Goal: Task Accomplishment & Management: Manage account settings

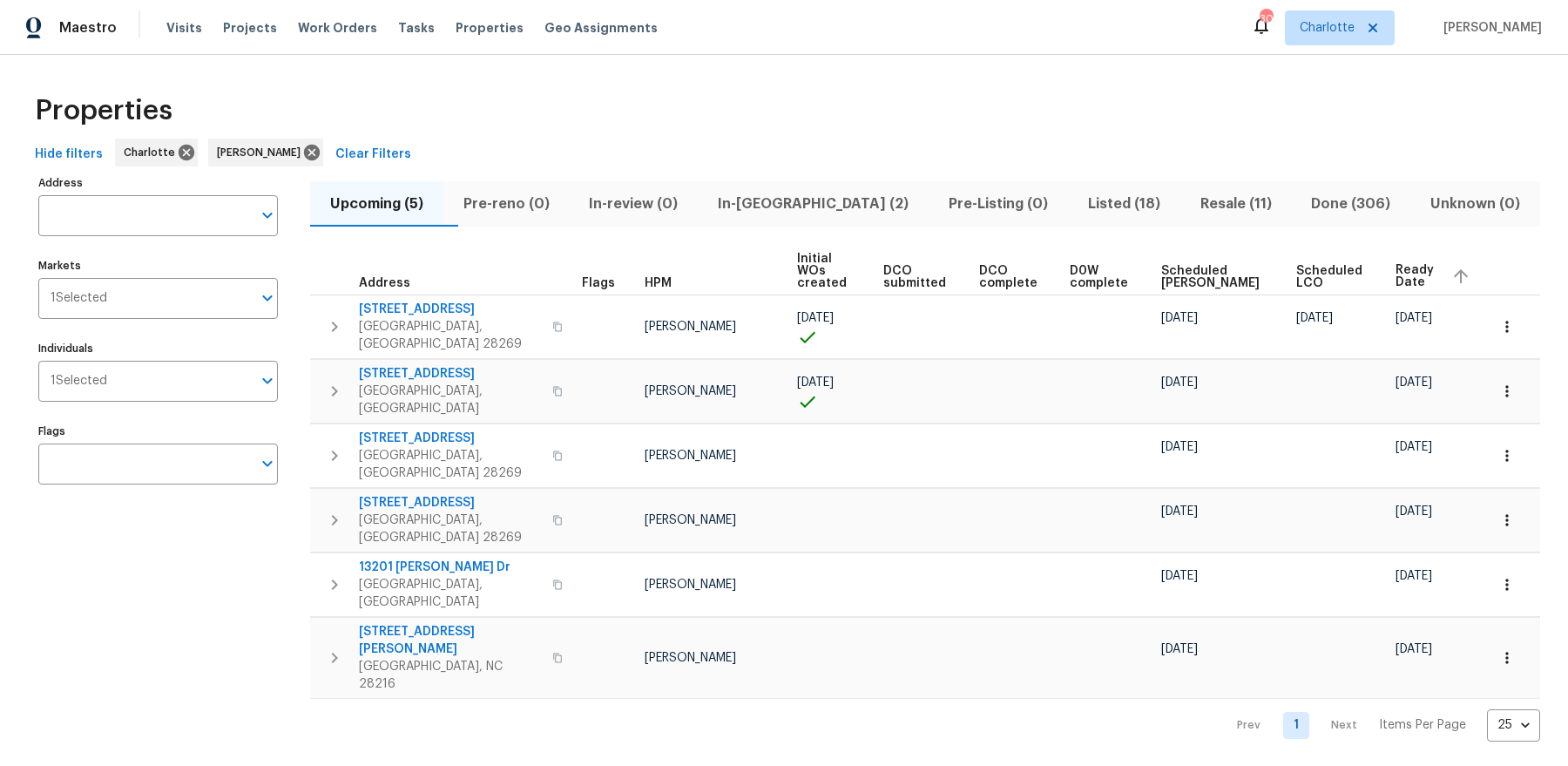
click at [819, 206] on span "In-reno (2)" at bounding box center [813, 203] width 210 height 24
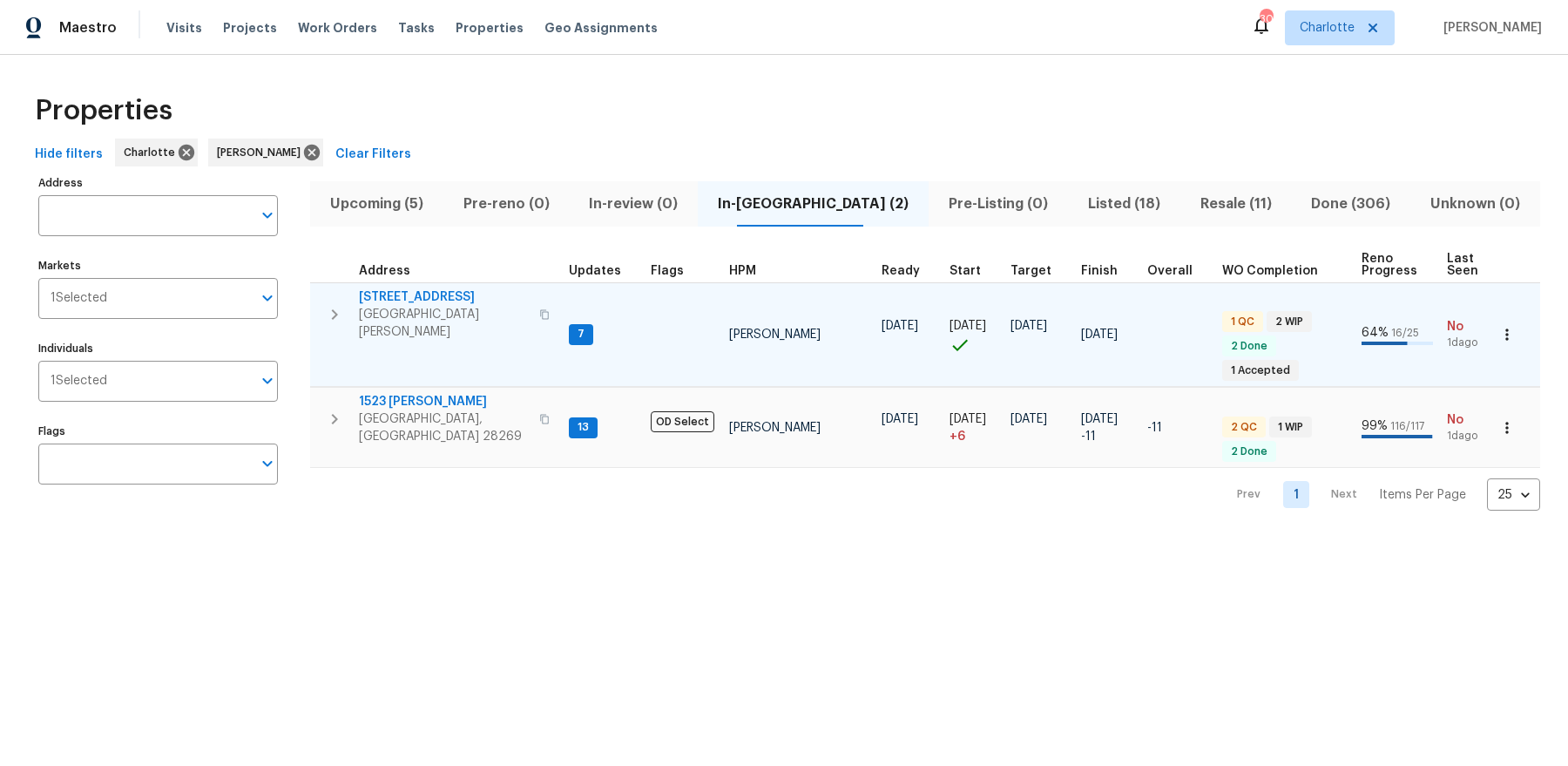
click at [415, 310] on span "Mount Holly, NC 28120" at bounding box center [443, 322] width 170 height 35
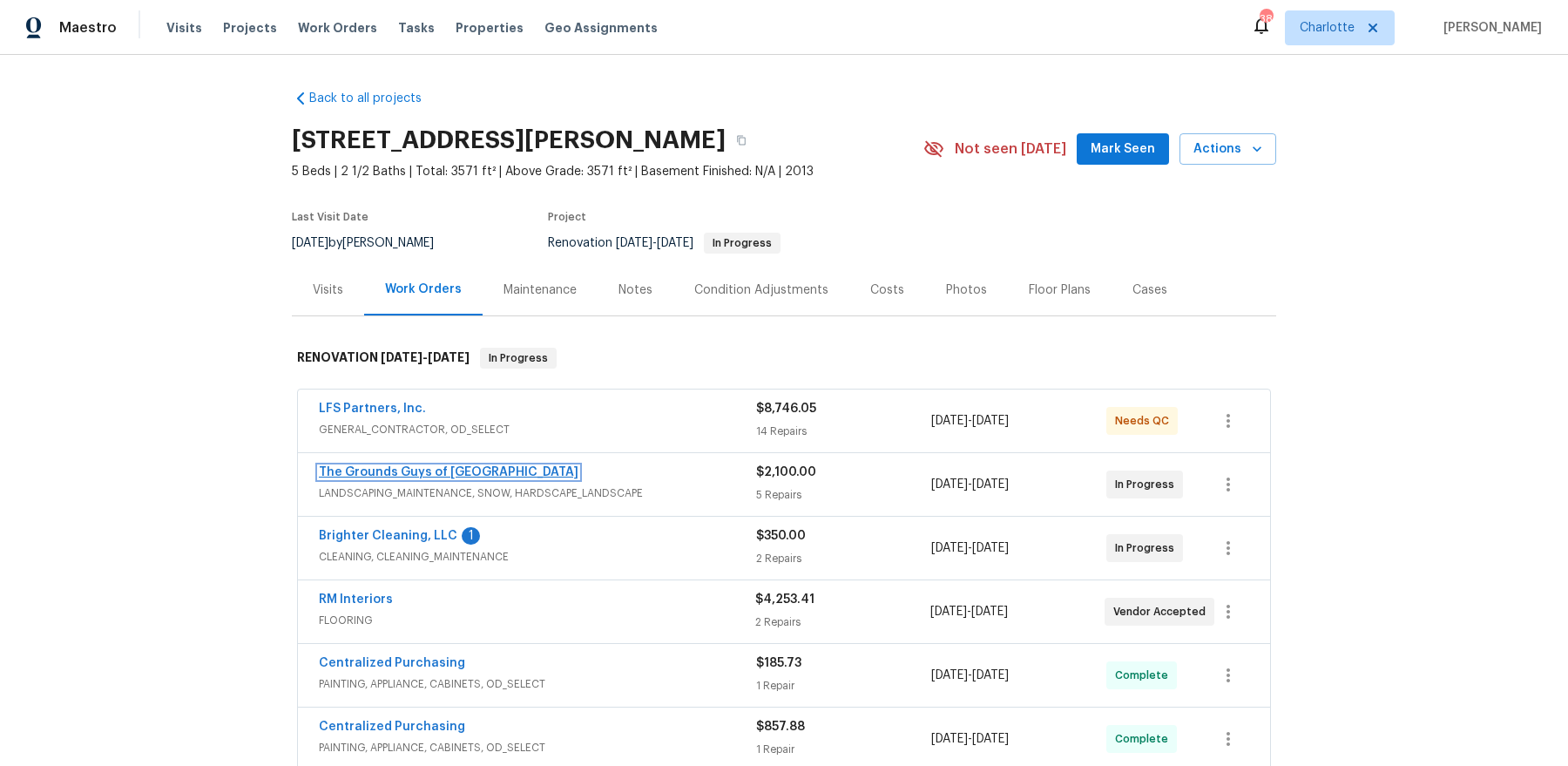
click at [423, 466] on link "The Grounds Guys of [GEOGRAPHIC_DATA]" at bounding box center [448, 472] width 259 height 12
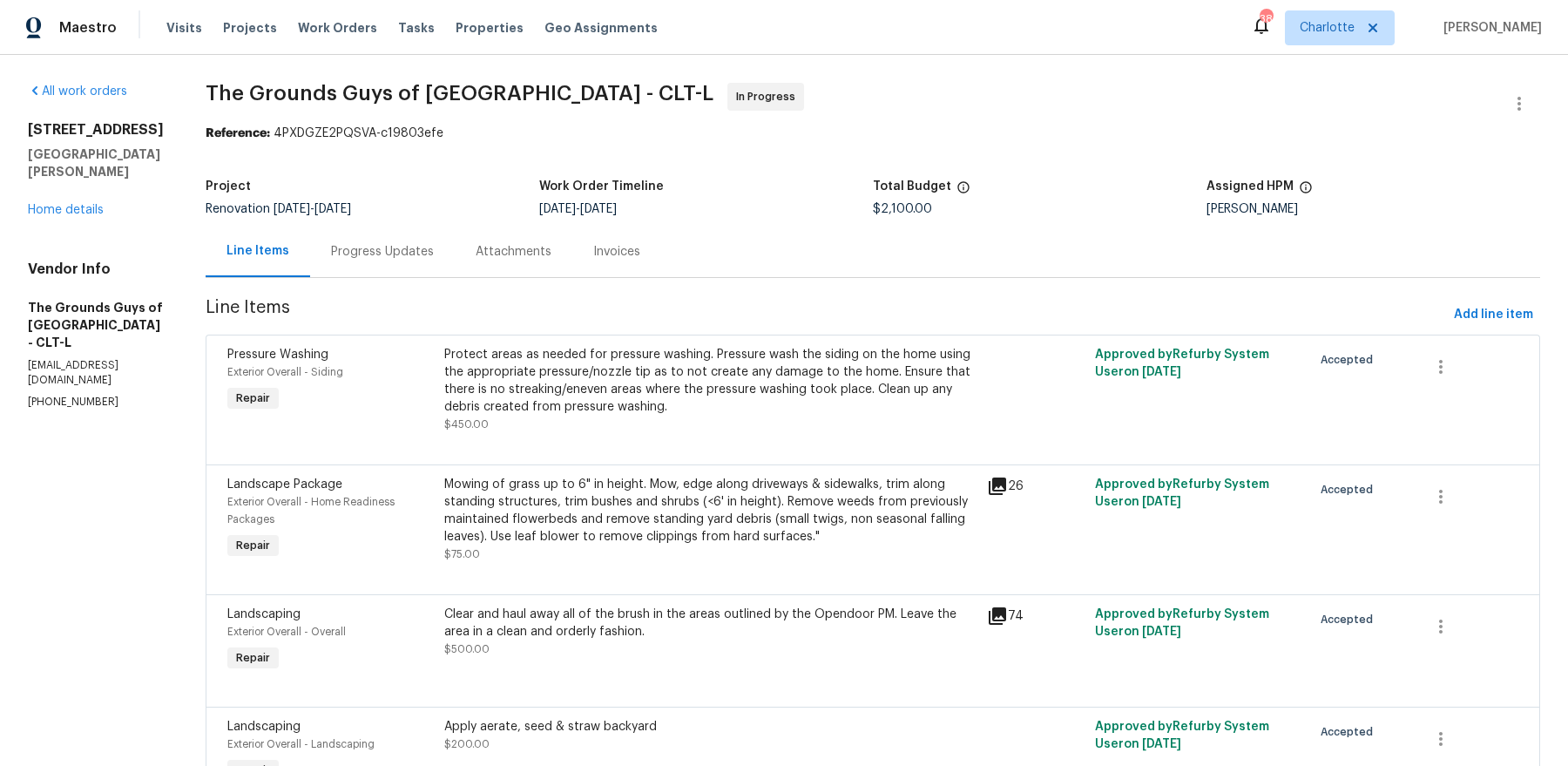
click at [448, 260] on div "Progress Updates" at bounding box center [382, 251] width 145 height 51
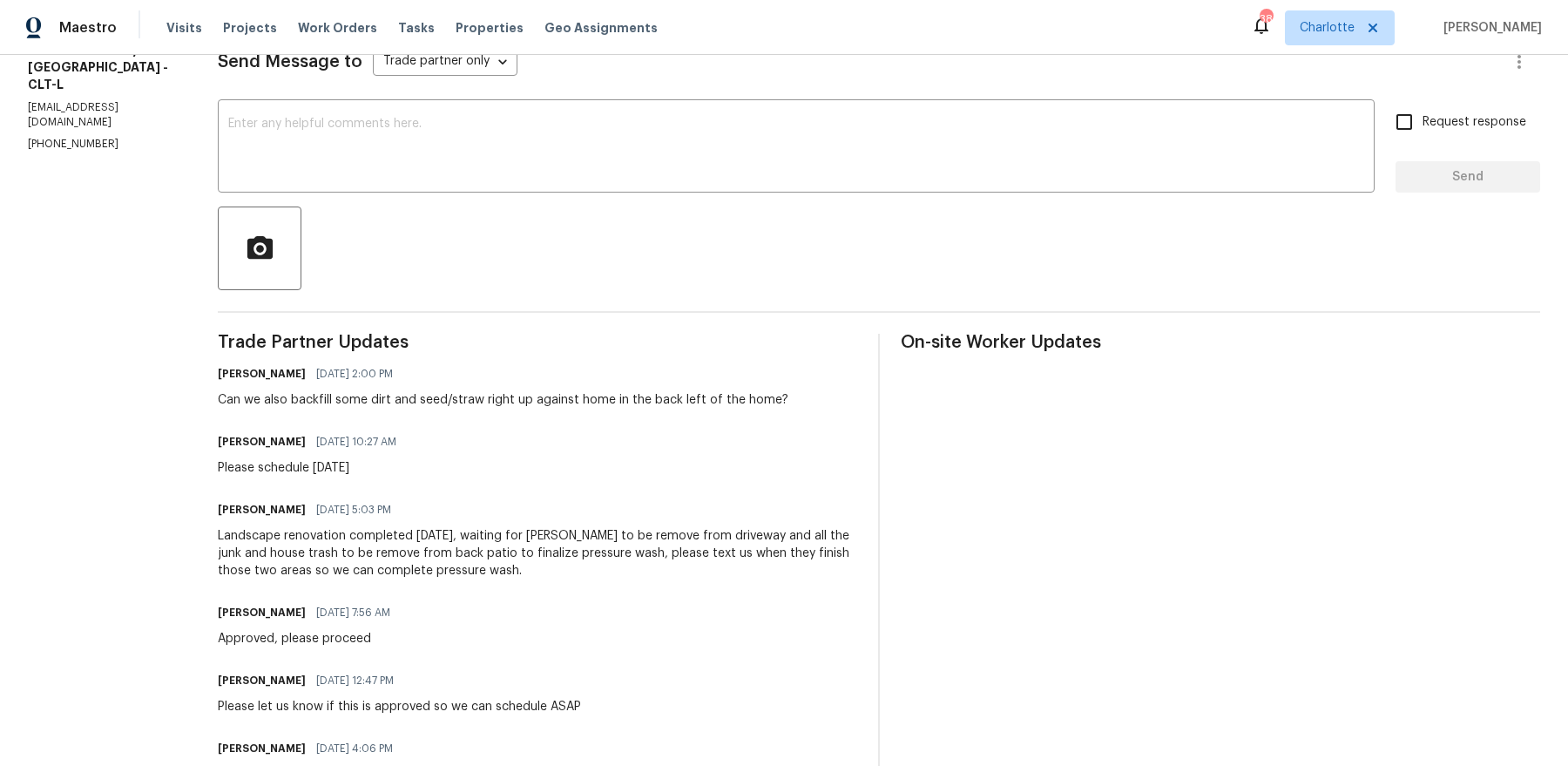
scroll to position [284, 0]
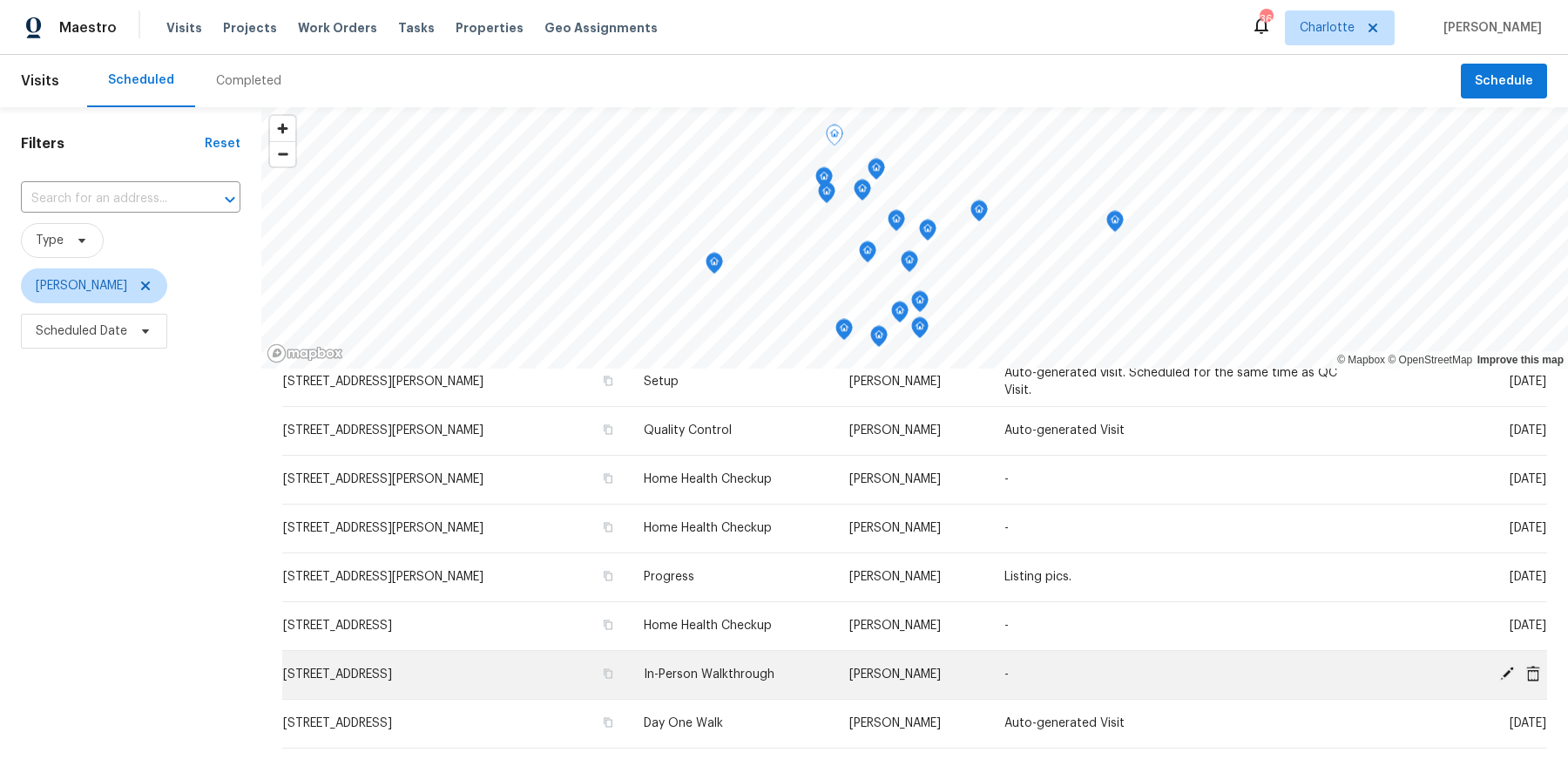
scroll to position [148, 0]
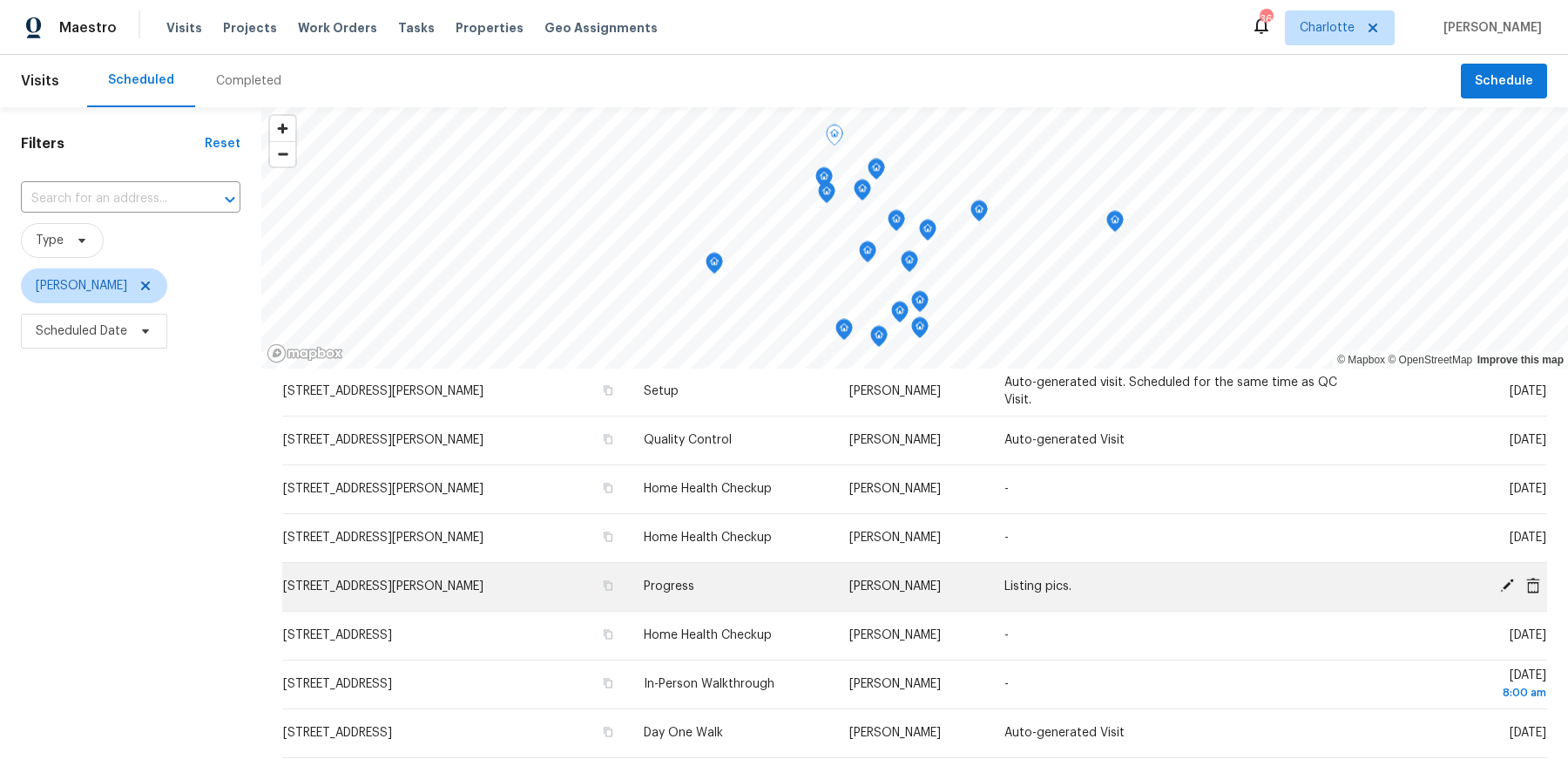
click at [1507, 584] on icon at bounding box center [1506, 584] width 14 height 14
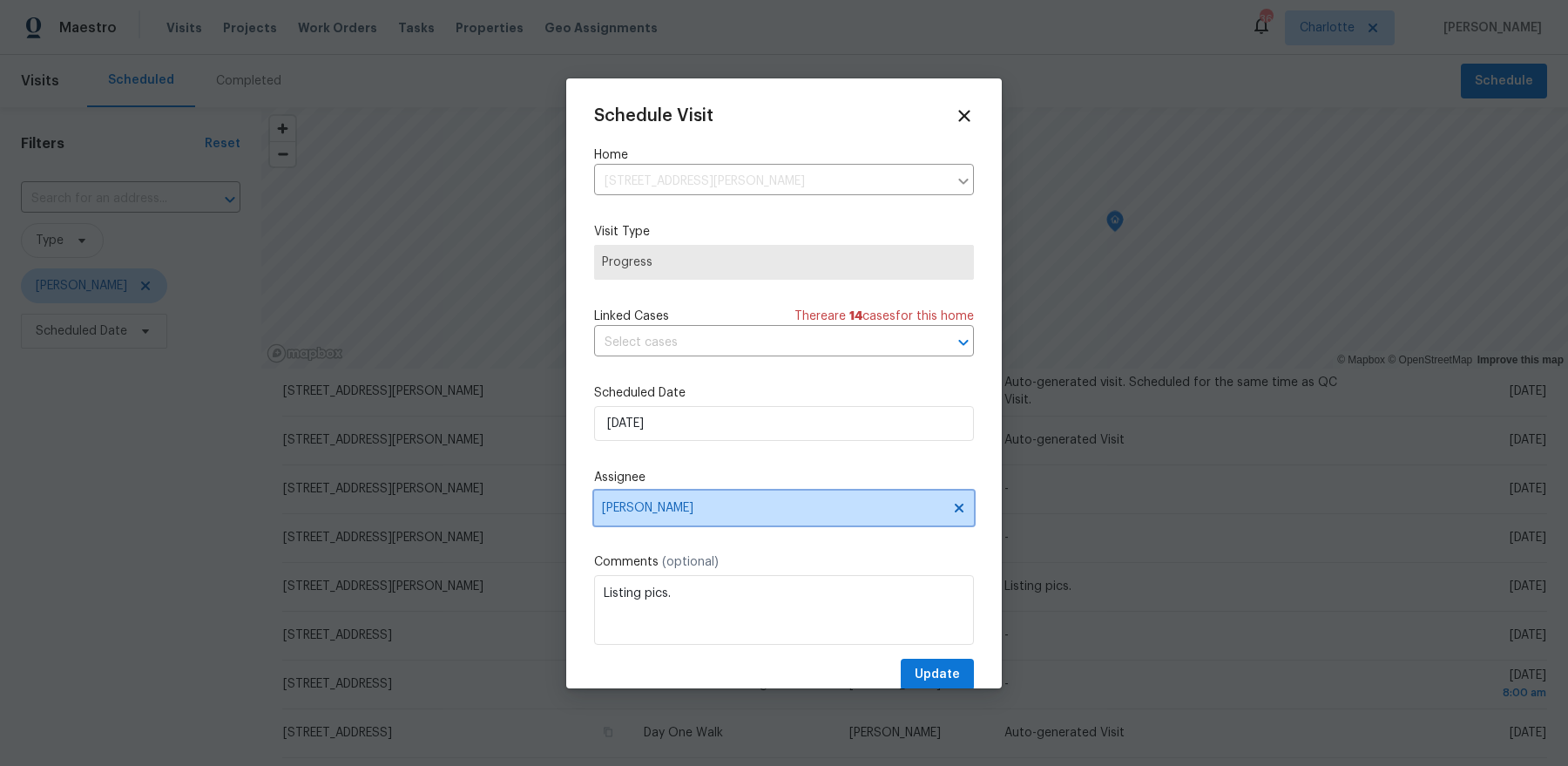
click at [719, 505] on span "[PERSON_NAME]" at bounding box center [772, 507] width 341 height 14
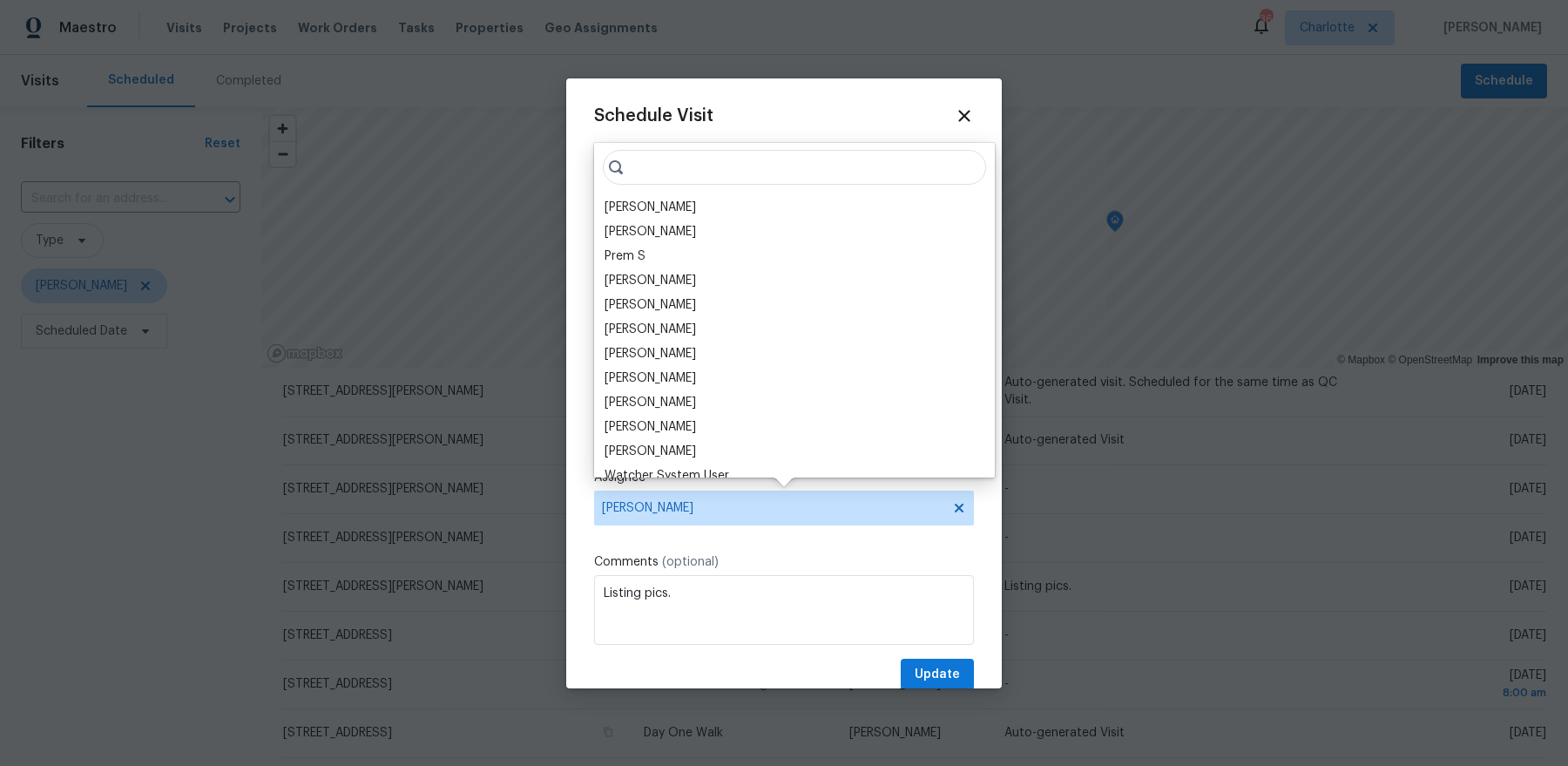
click at [695, 159] on input "search" at bounding box center [794, 167] width 383 height 35
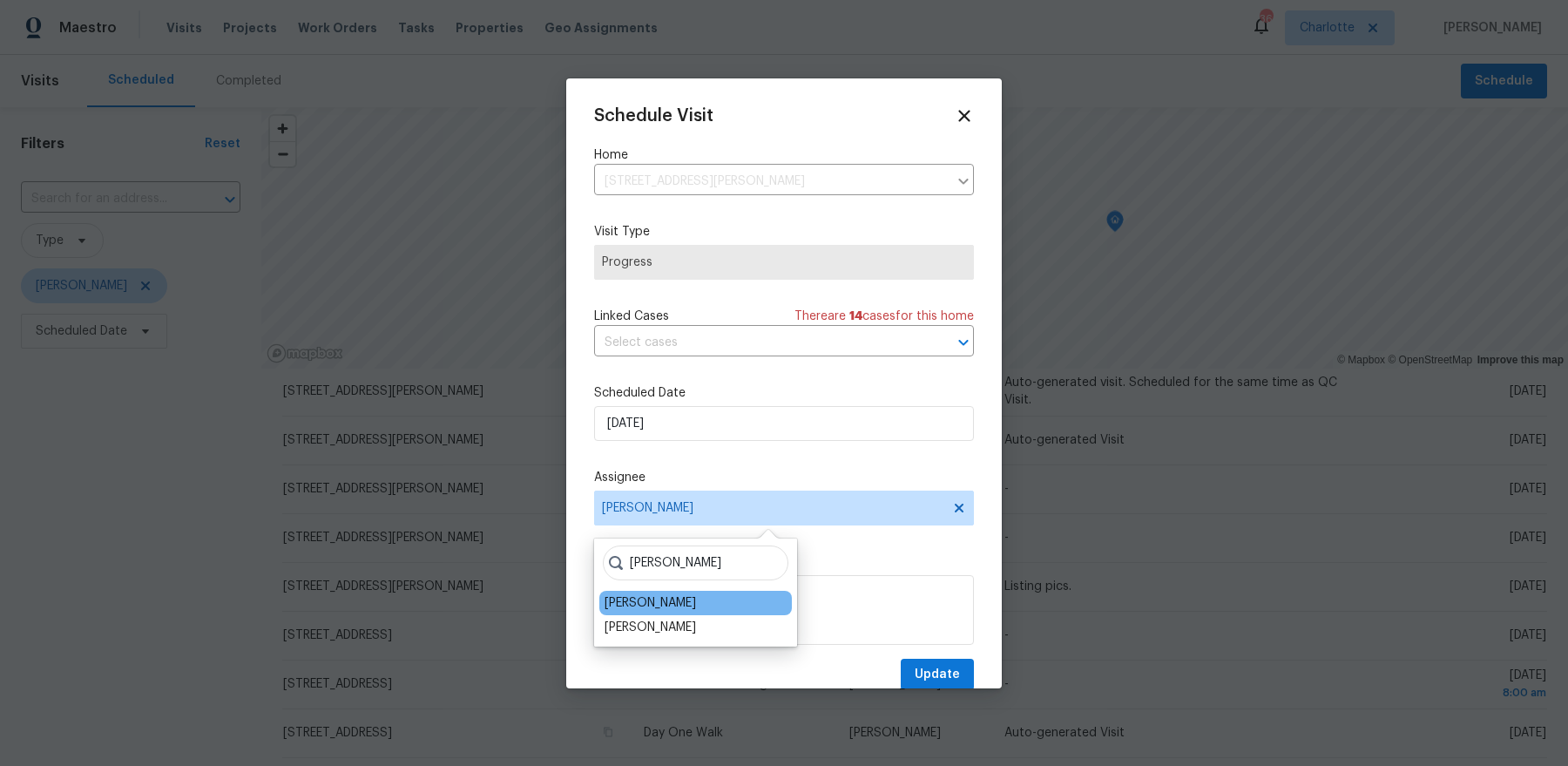
type input "[PERSON_NAME]"
click at [658, 612] on div "[PERSON_NAME]" at bounding box center [695, 603] width 192 height 24
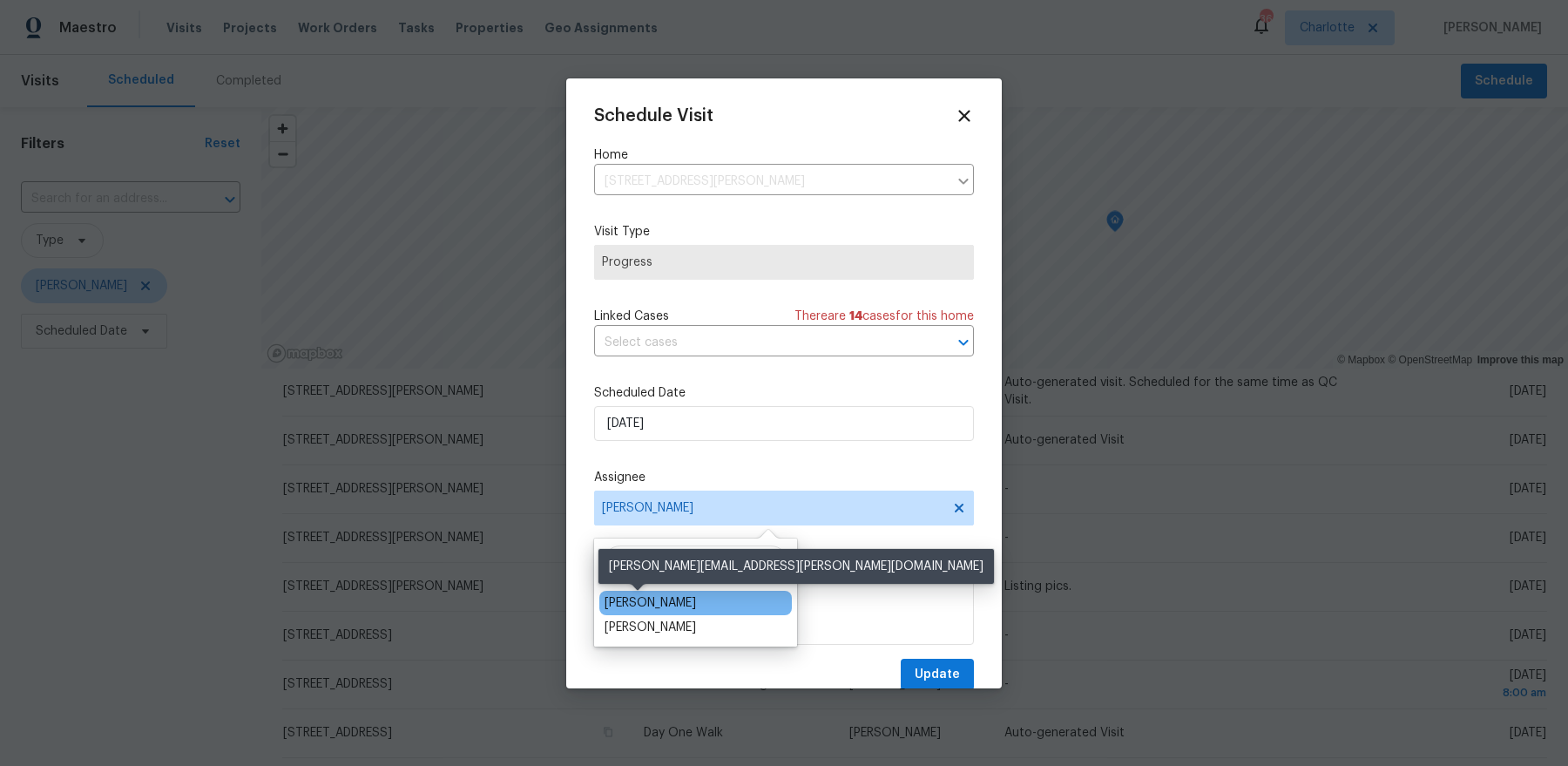
click at [654, 604] on div "[PERSON_NAME]" at bounding box center [649, 603] width 91 height 17
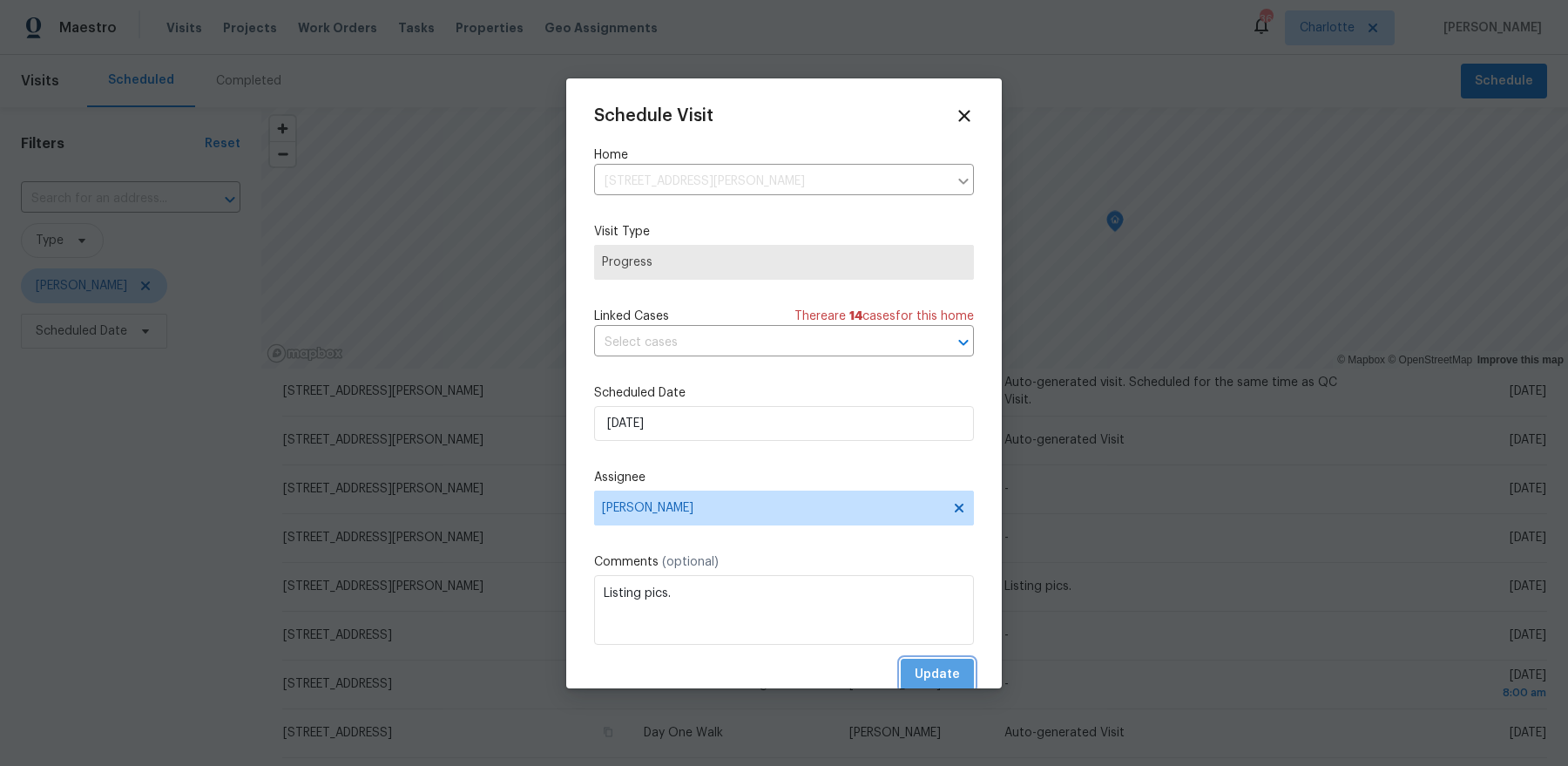
click at [932, 671] on span "Update" at bounding box center [937, 675] width 45 height 22
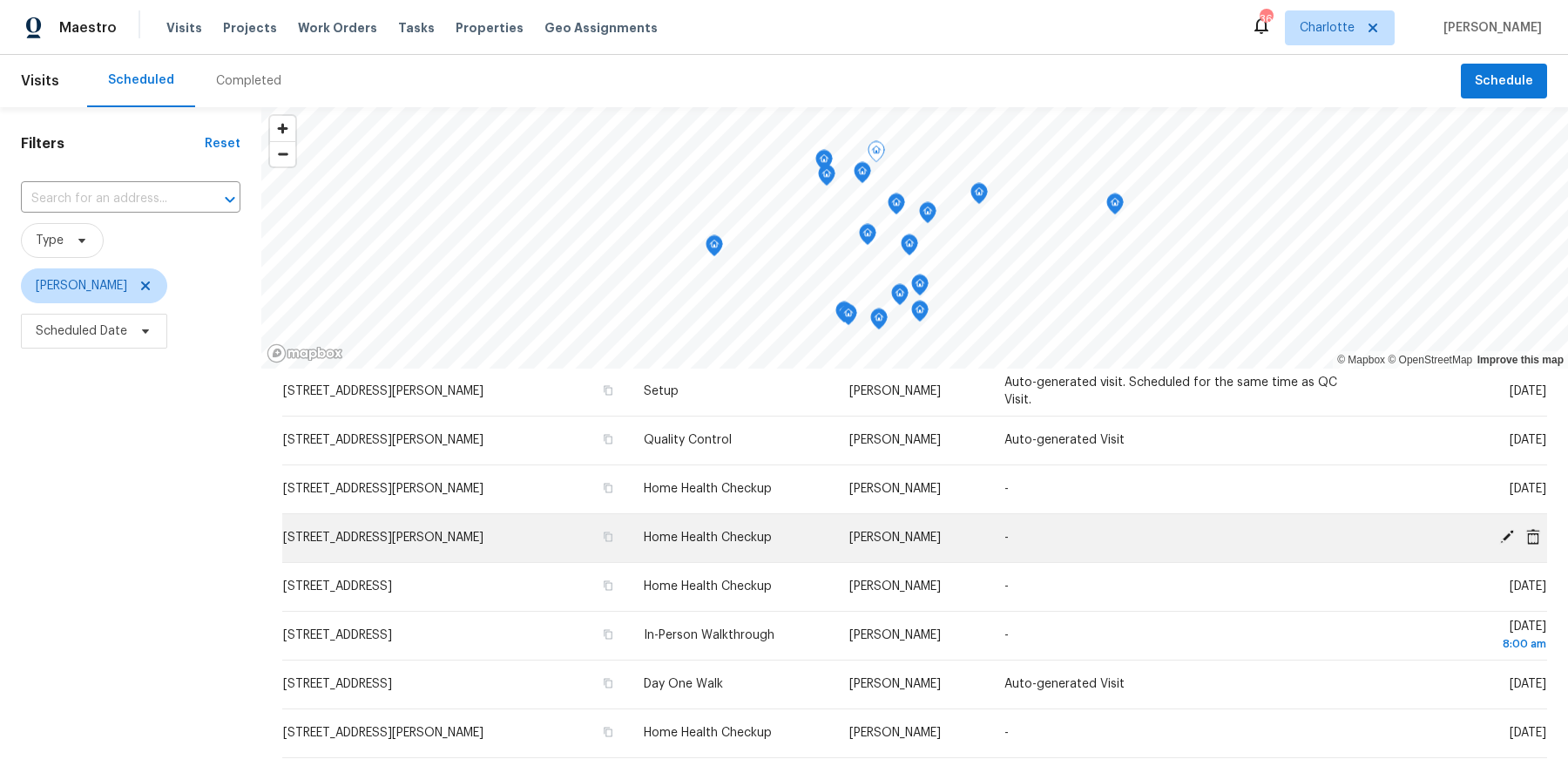
click at [1503, 539] on icon at bounding box center [1506, 536] width 14 height 14
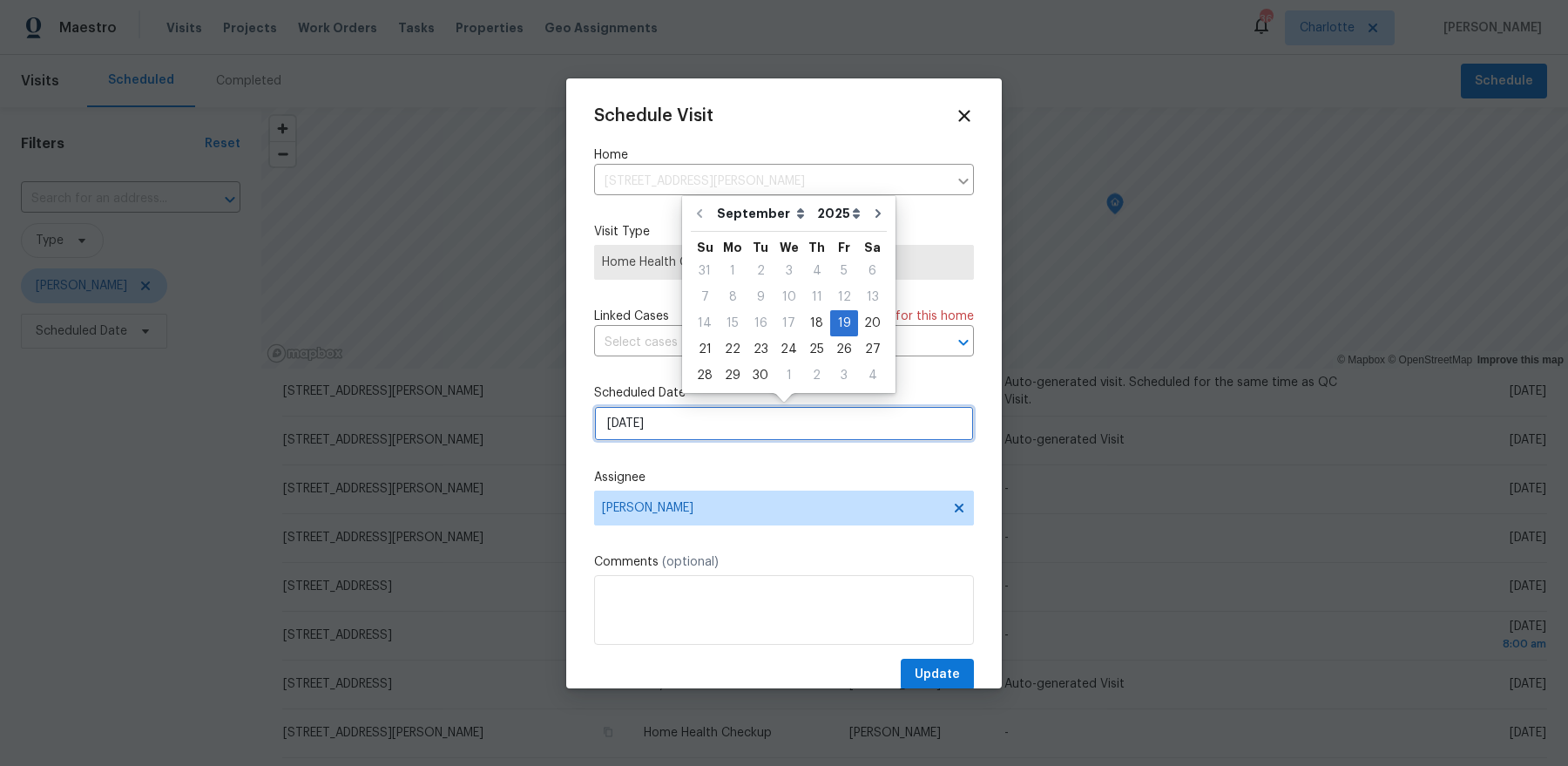
click at [778, 421] on input "[DATE]" at bounding box center [784, 423] width 379 height 35
click at [730, 341] on div "22" at bounding box center [732, 349] width 28 height 24
type input "[DATE]"
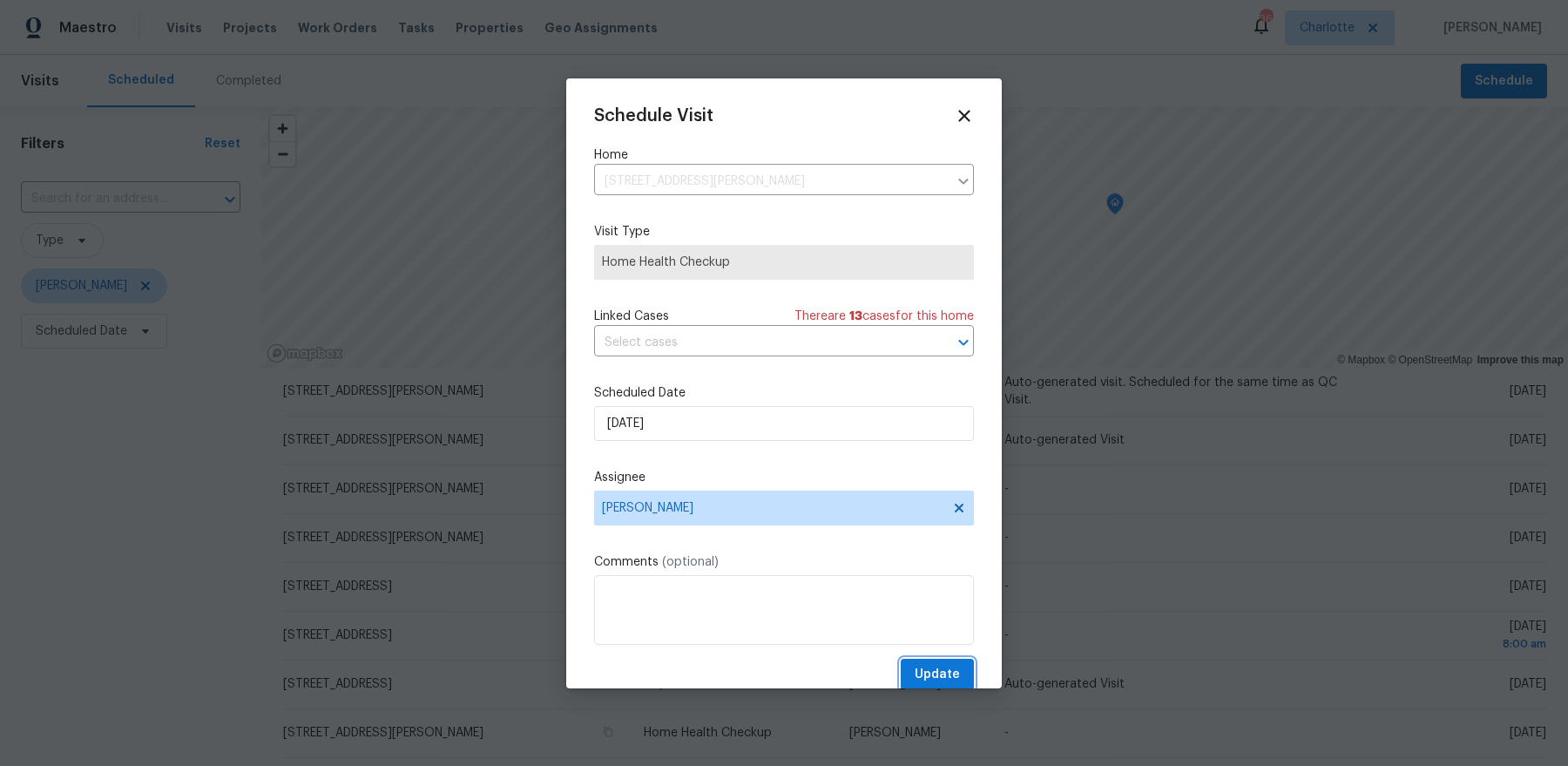
click at [931, 675] on span "Update" at bounding box center [937, 675] width 45 height 22
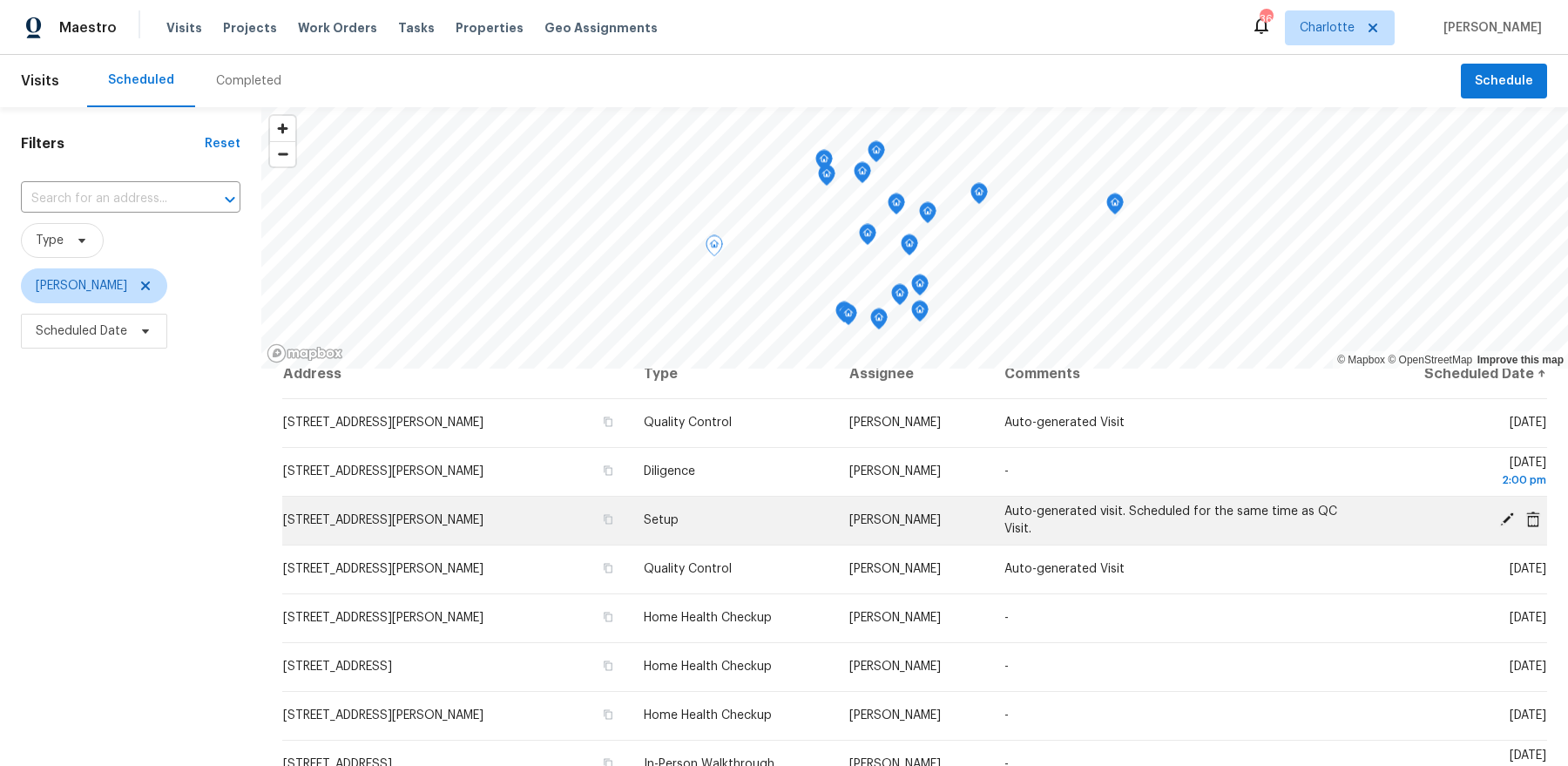
scroll to position [0, 0]
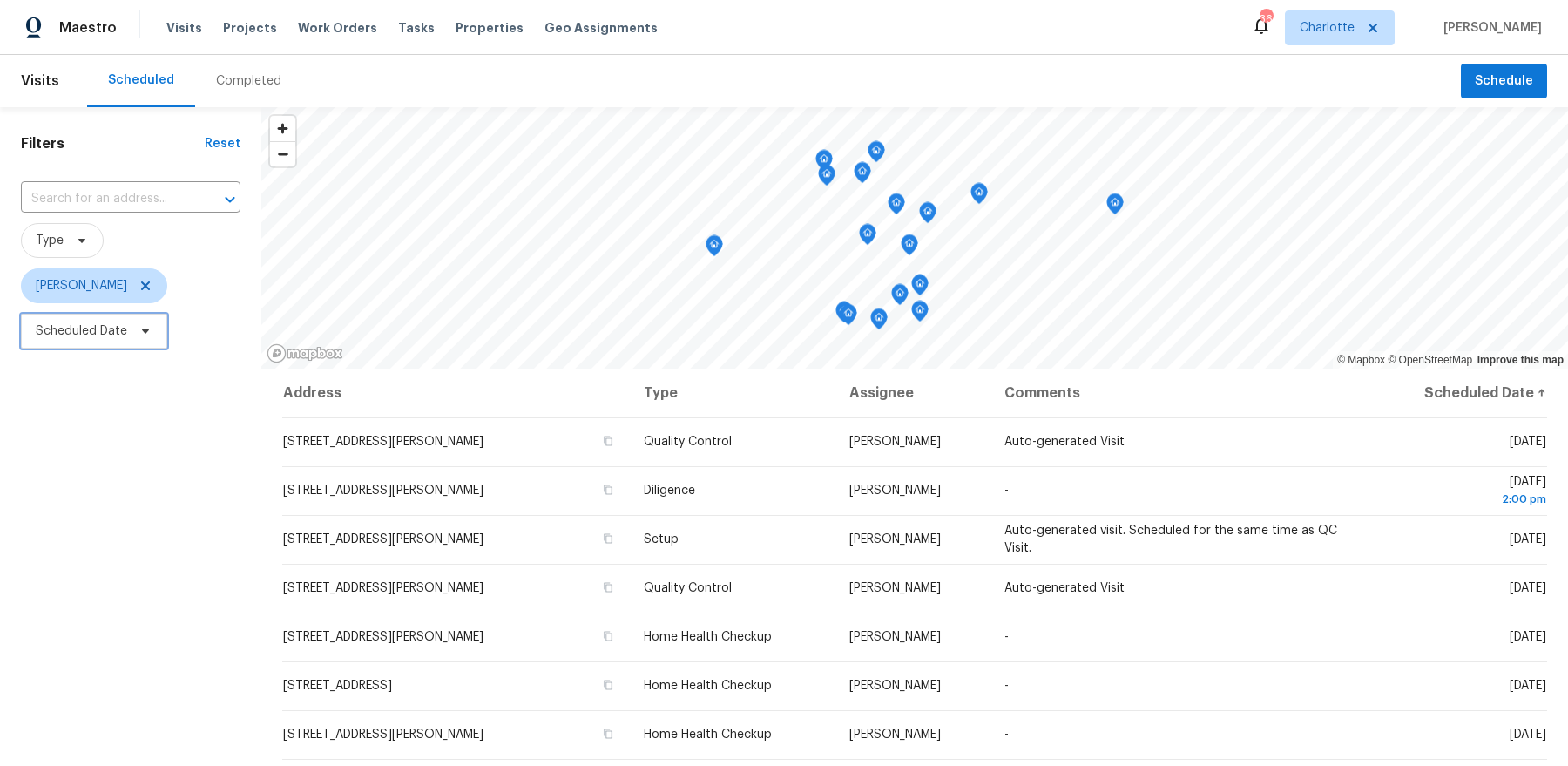
click at [123, 324] on span "Scheduled Date" at bounding box center [81, 331] width 91 height 17
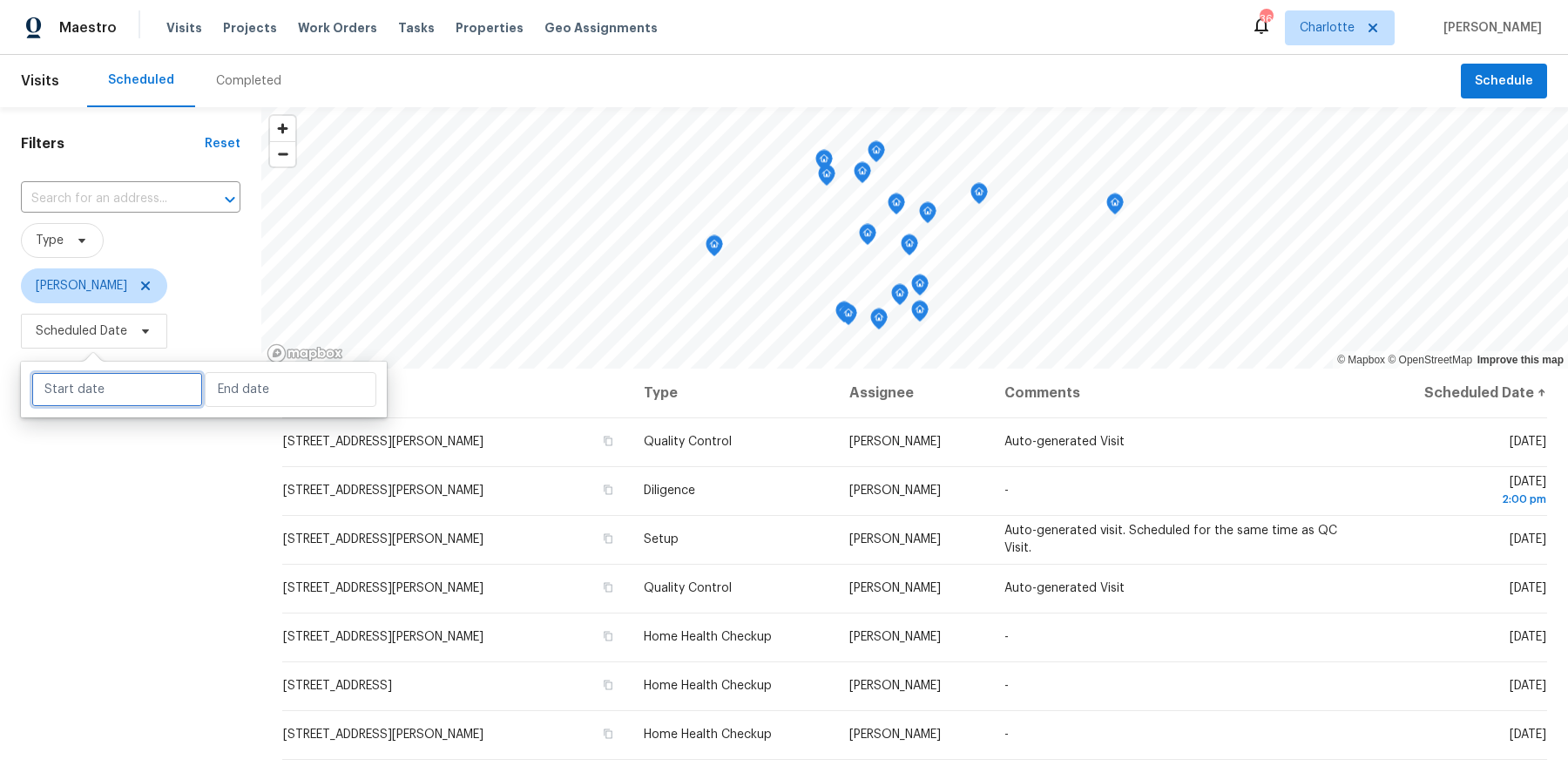
select select "8"
select select "2025"
select select "9"
select select "2025"
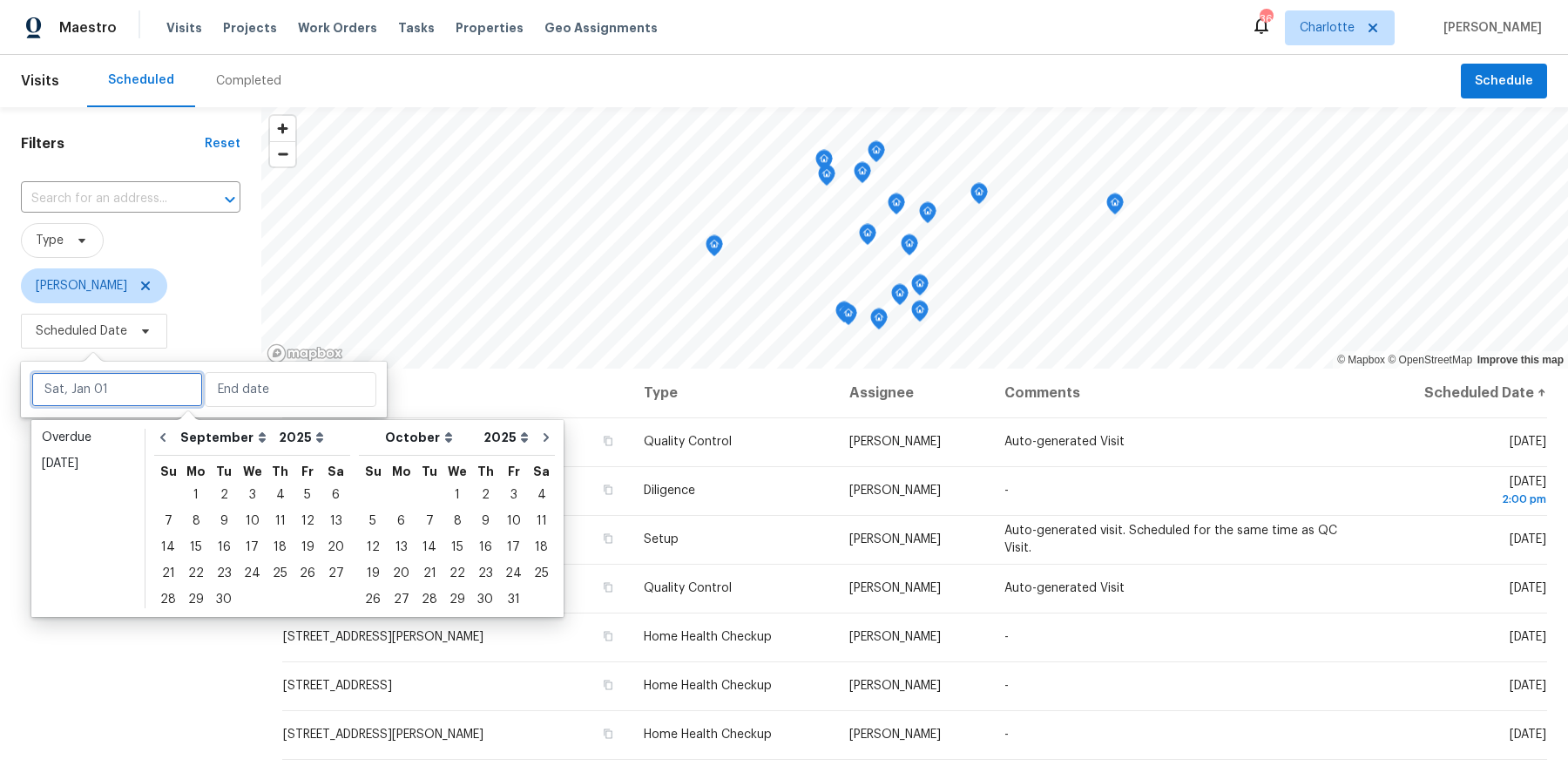
click at [119, 373] on input "text" at bounding box center [117, 389] width 172 height 35
click at [304, 543] on div "19" at bounding box center [307, 546] width 28 height 24
type input "[DATE]"
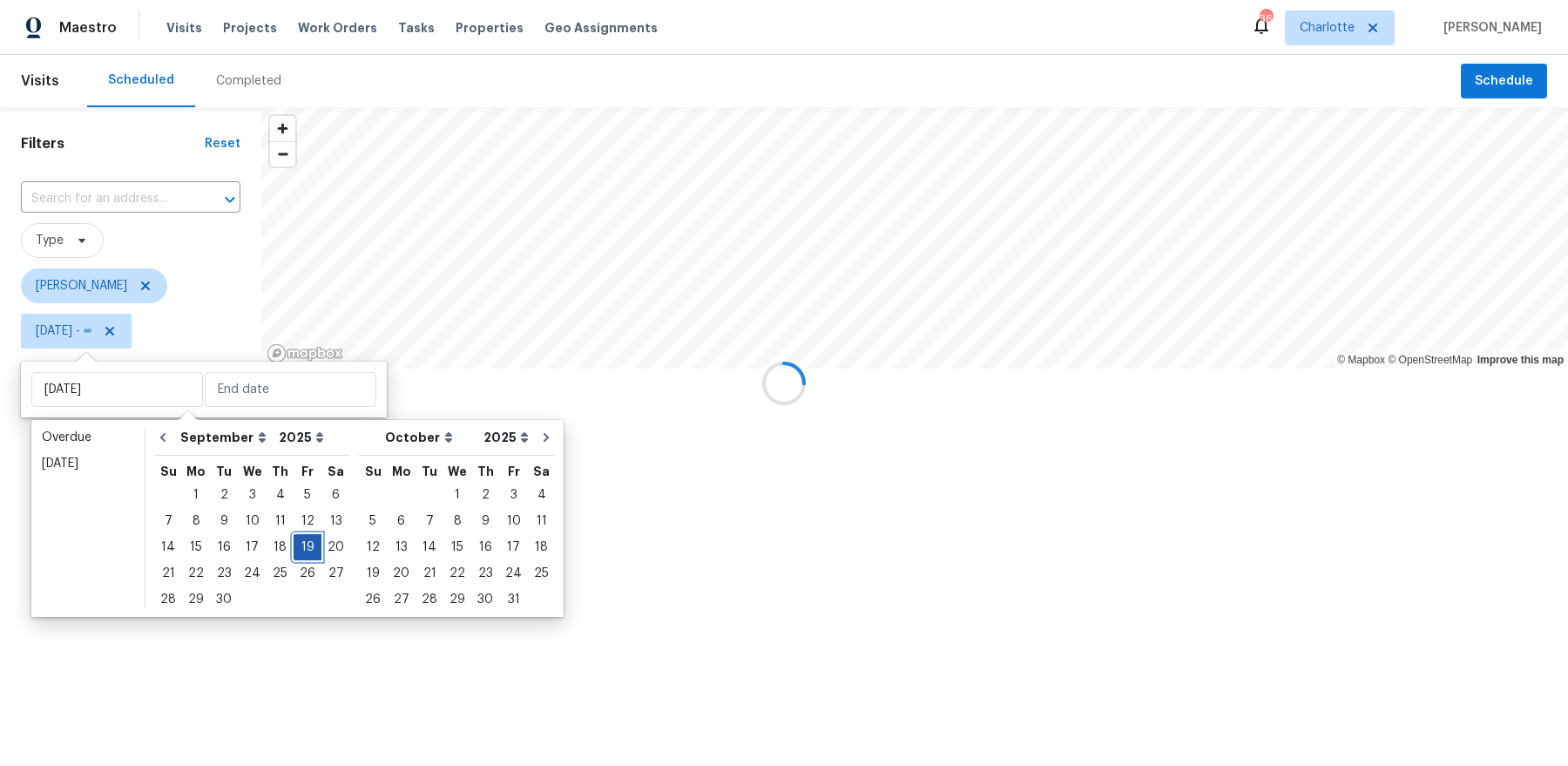
click at [304, 543] on div "19" at bounding box center [307, 546] width 28 height 24
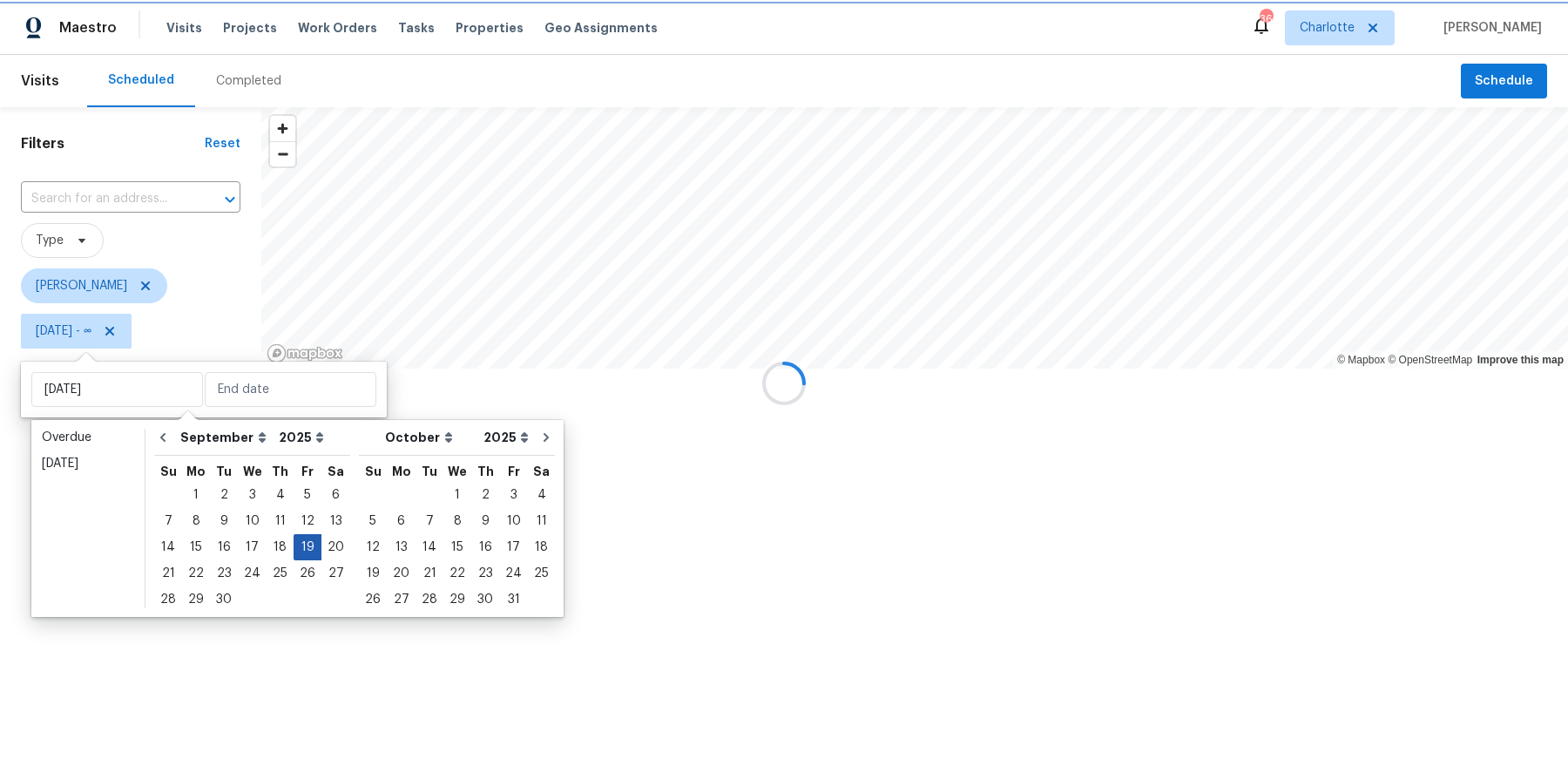
type input "[DATE]"
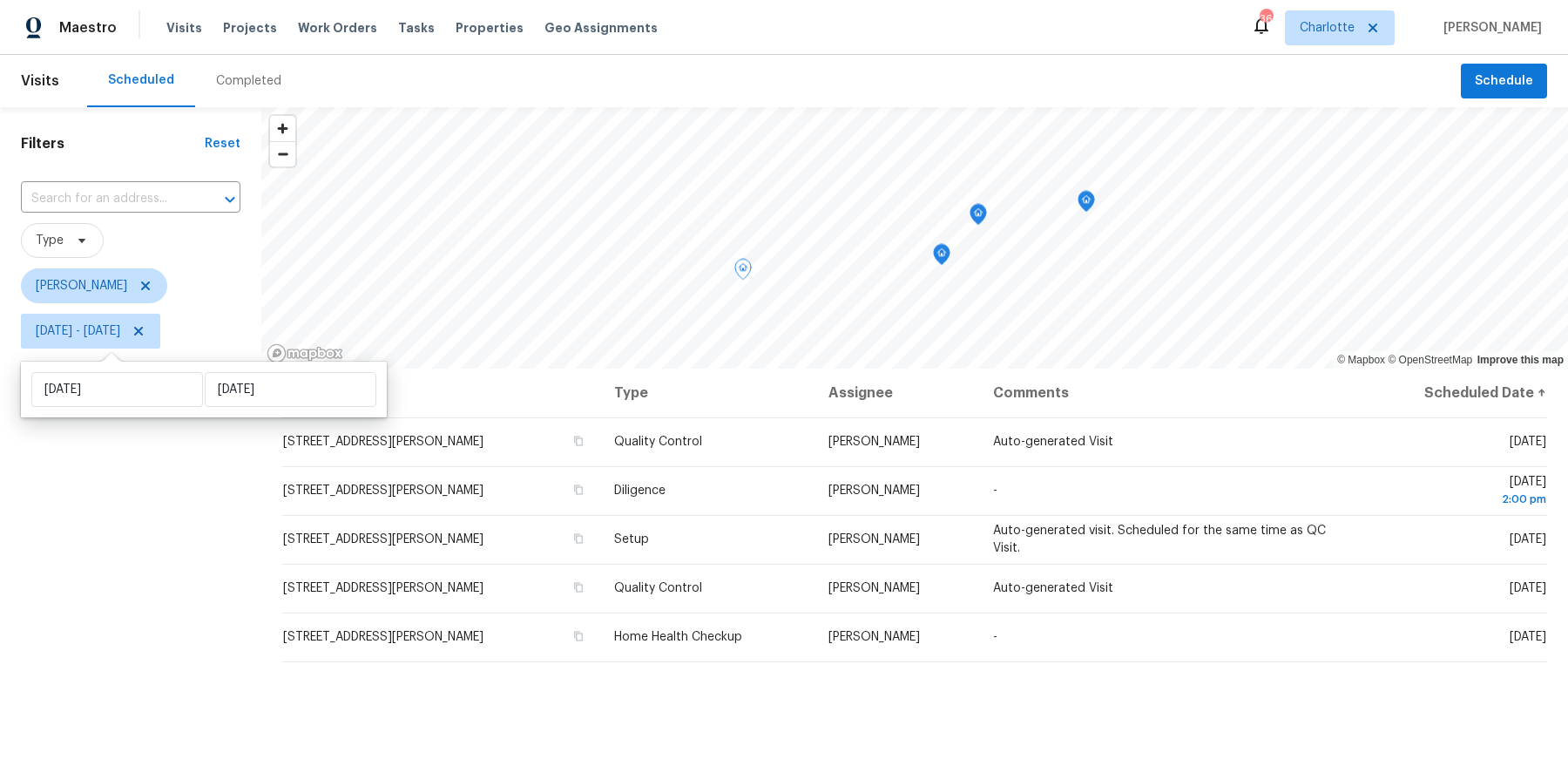
click at [199, 530] on div "Filters Reset ​ Type [PERSON_NAME] [DATE] - [DATE]" at bounding box center [130, 544] width 261 height 873
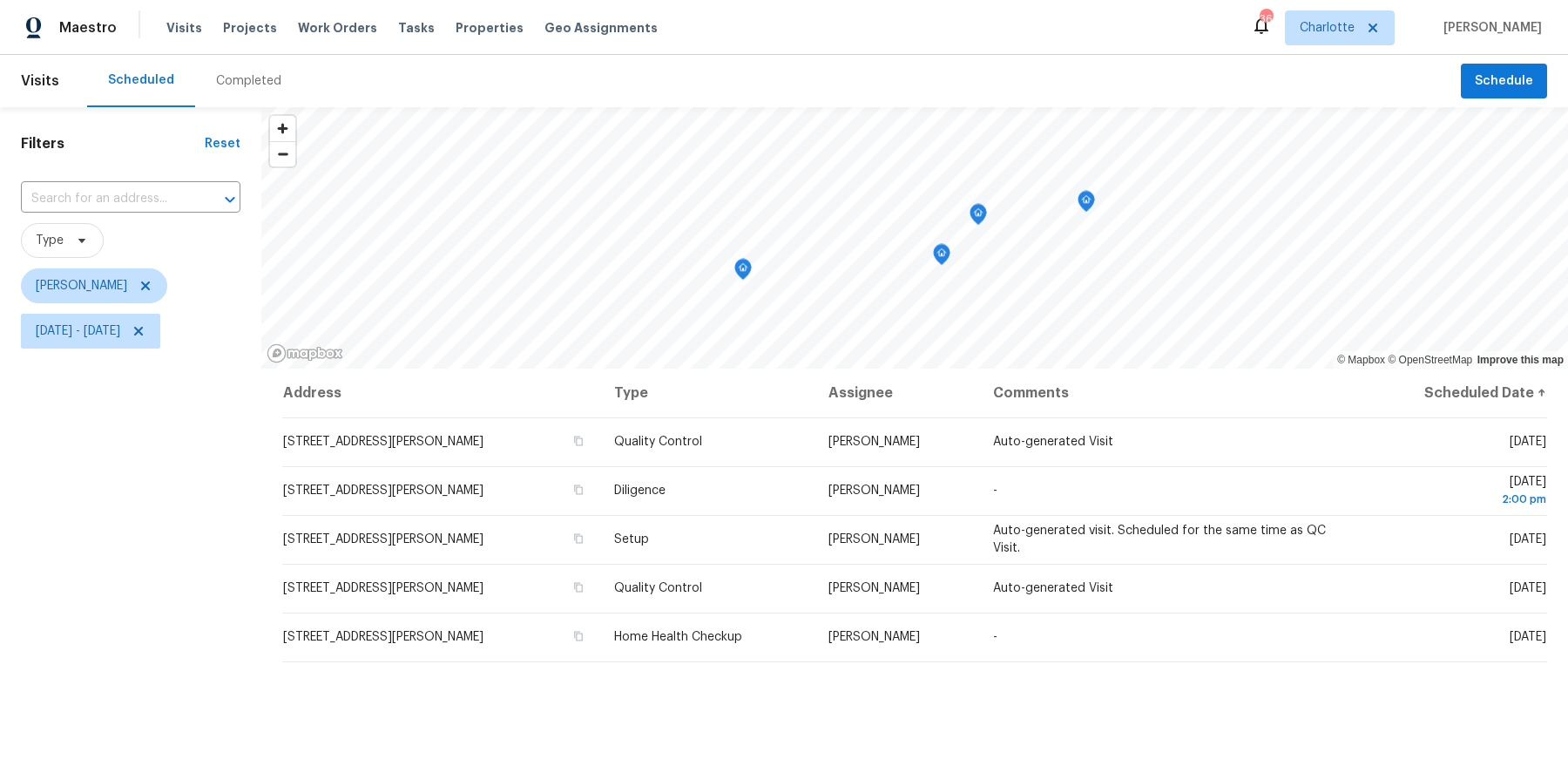
click at [1087, 205] on icon "Map marker" at bounding box center [1086, 201] width 15 height 20
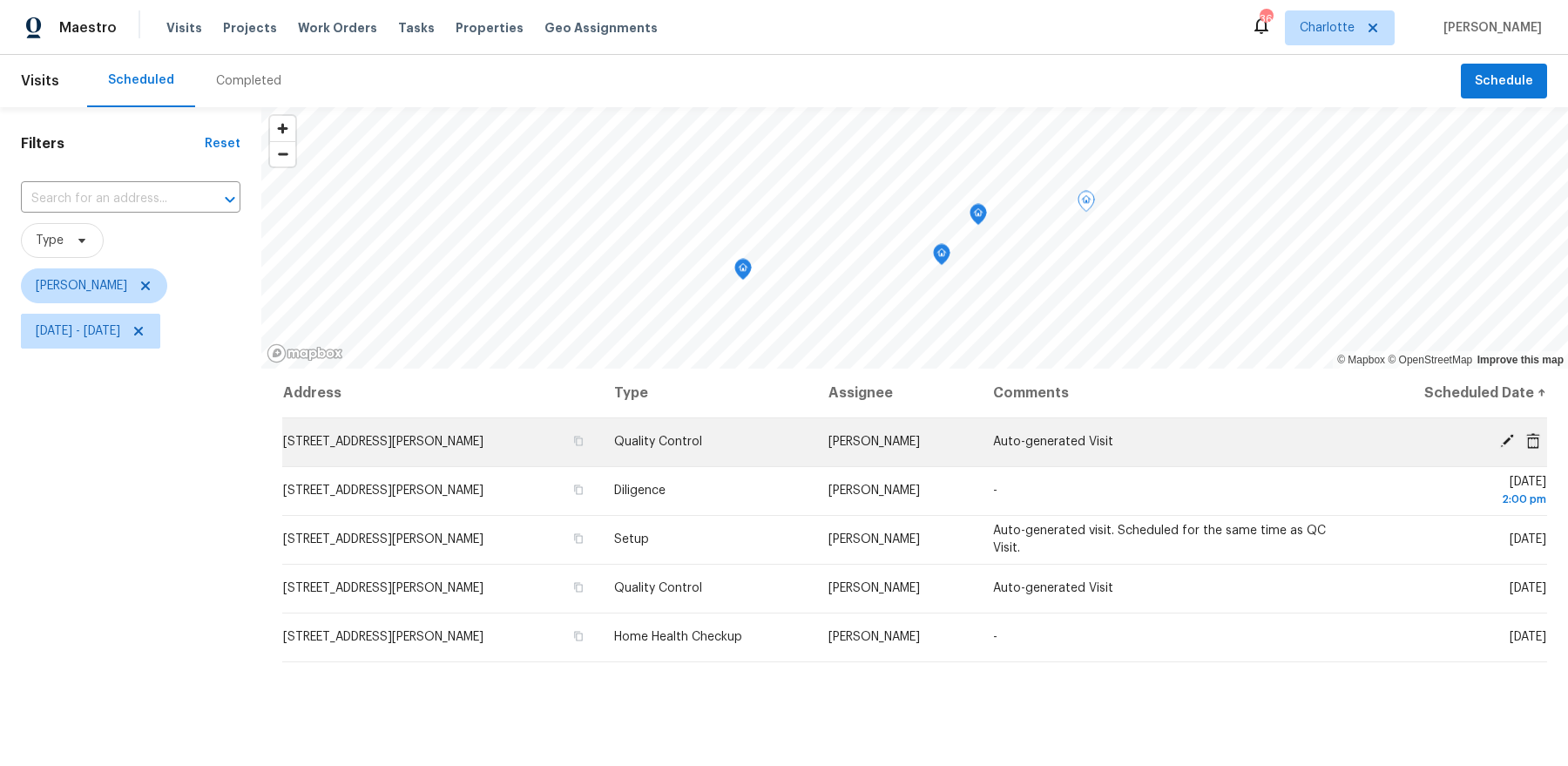
click at [511, 435] on td "[STREET_ADDRESS][PERSON_NAME]" at bounding box center [441, 442] width 318 height 49
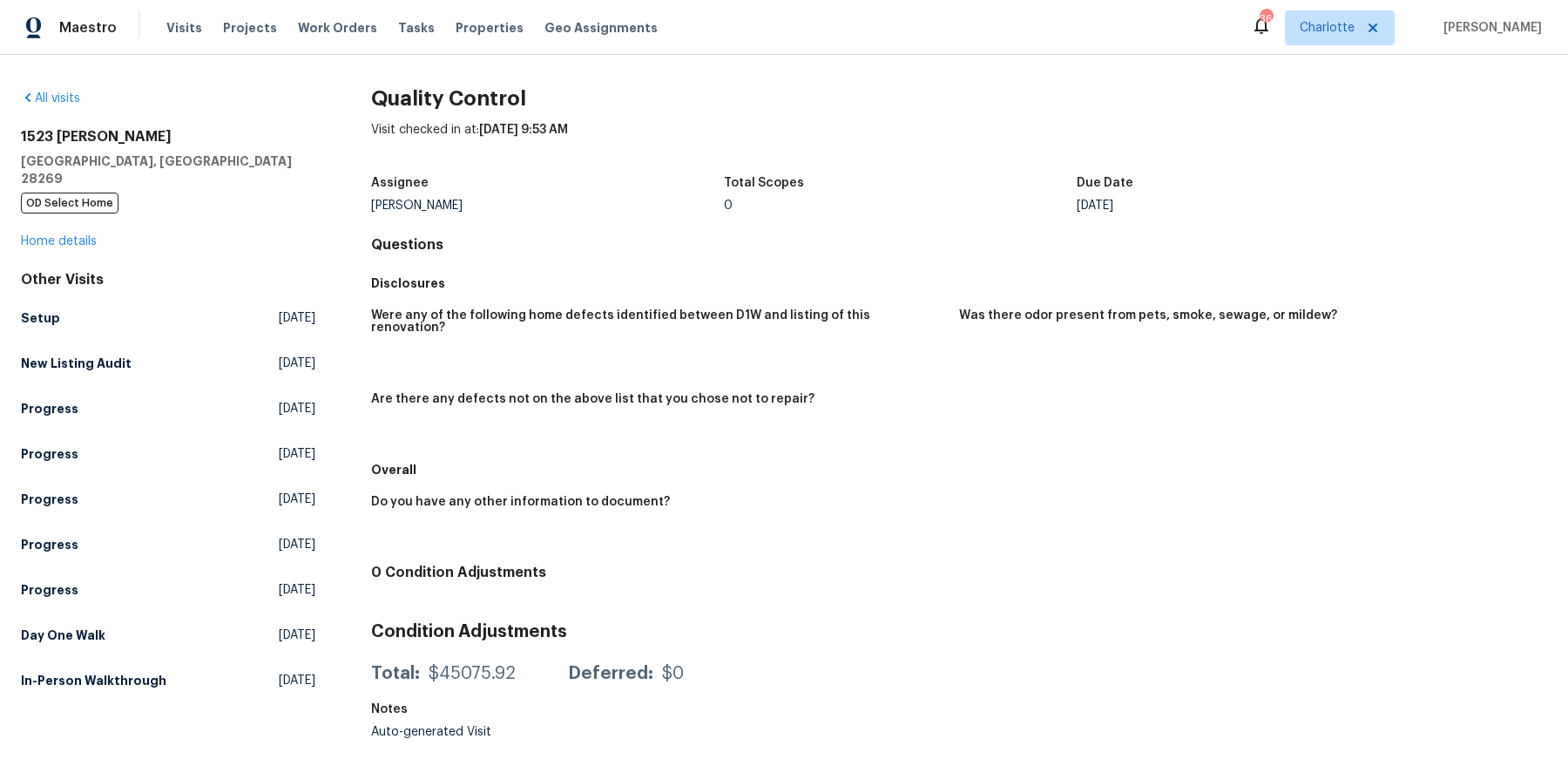
click at [26, 216] on div "[STREET_ADDRESS][PERSON_NAME] OD Select Home Home details" at bounding box center [168, 189] width 294 height 122
click at [26, 235] on link "Home details" at bounding box center [59, 240] width 76 height 12
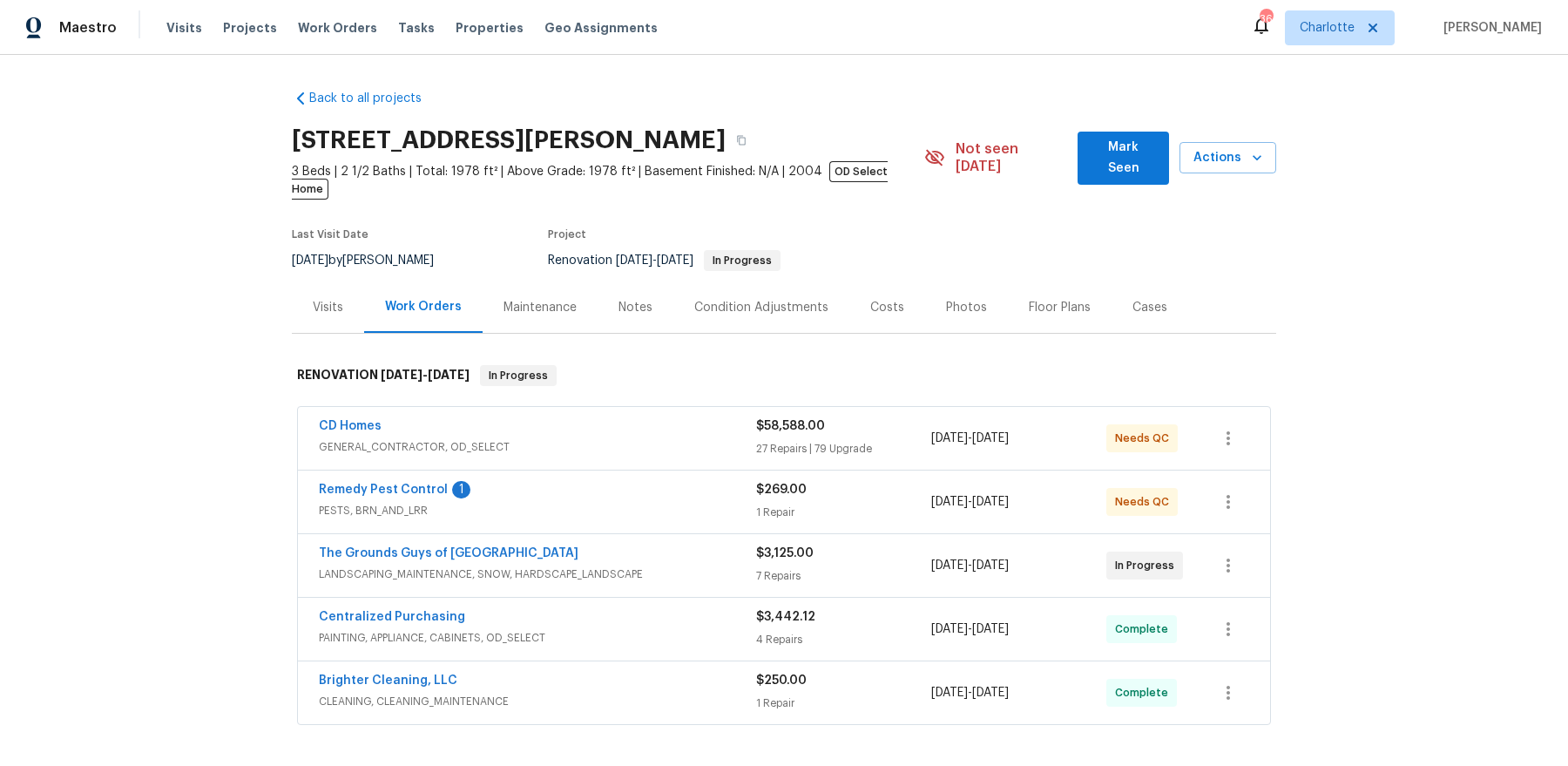
click at [417, 417] on div "CD Homes" at bounding box center [537, 427] width 437 height 21
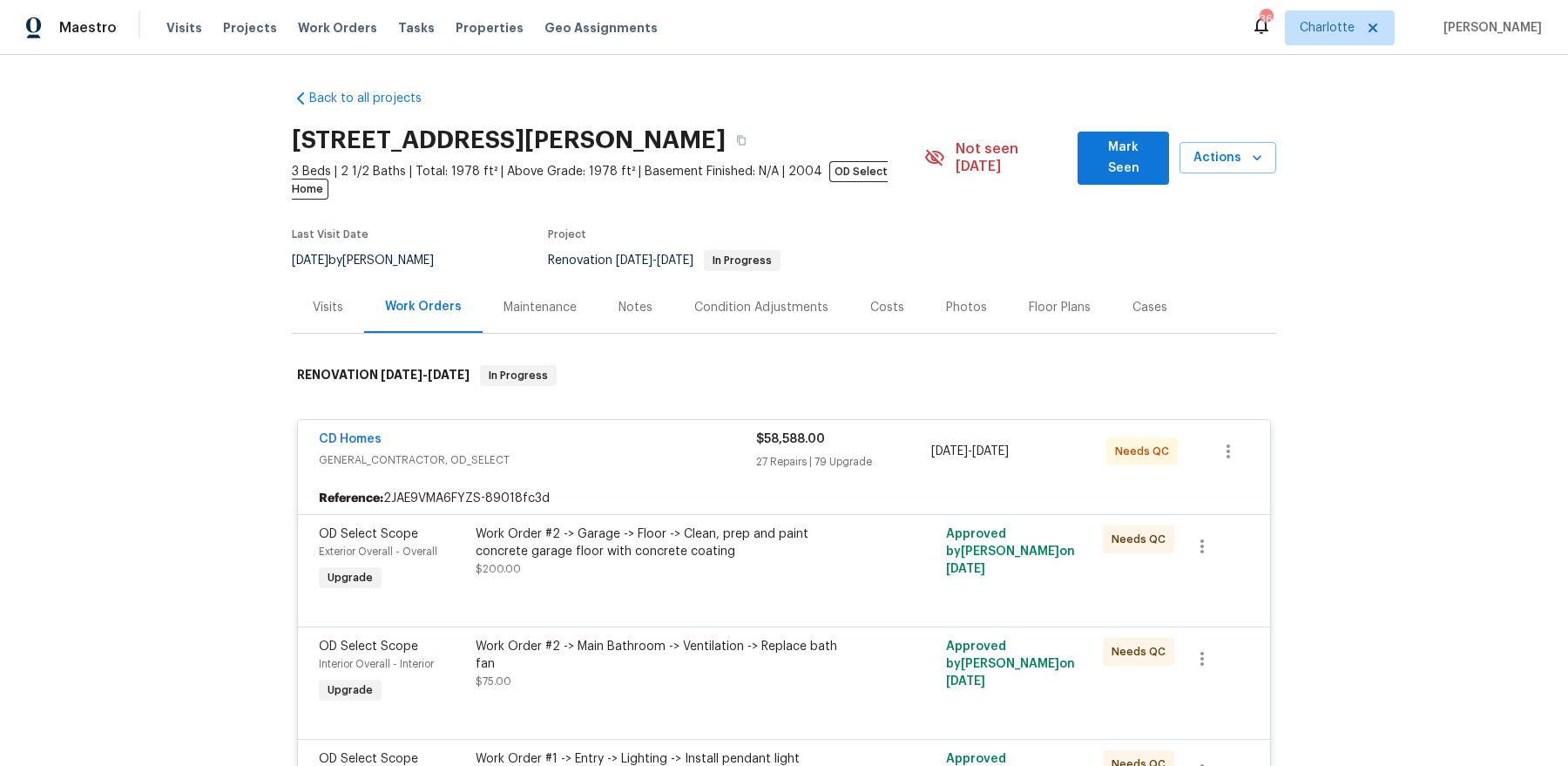
click at [623, 451] on span "GENERAL_CONTRACTOR, OD_SELECT" at bounding box center [537, 459] width 437 height 17
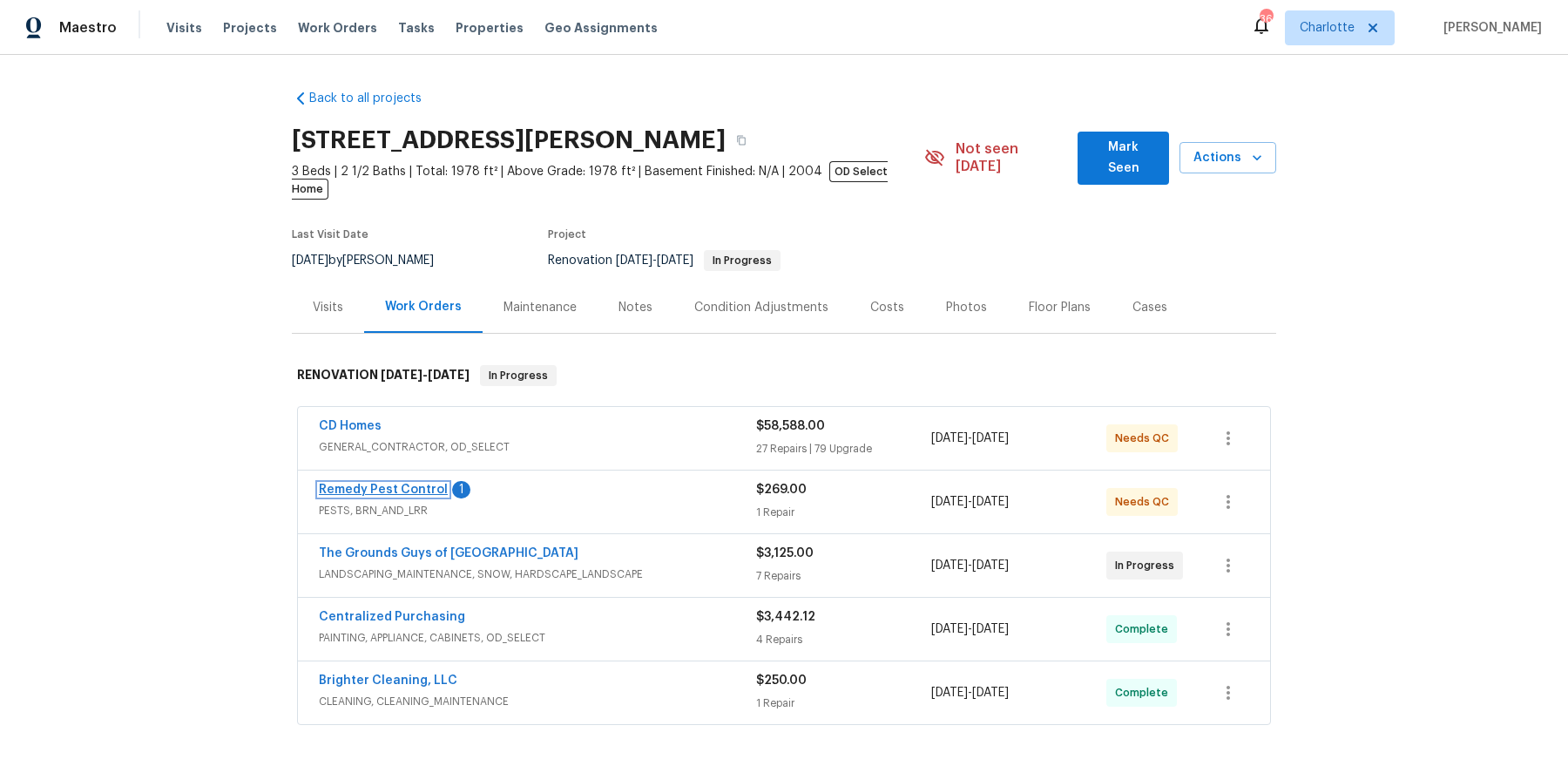
click at [402, 483] on link "Remedy Pest Control" at bounding box center [383, 489] width 129 height 12
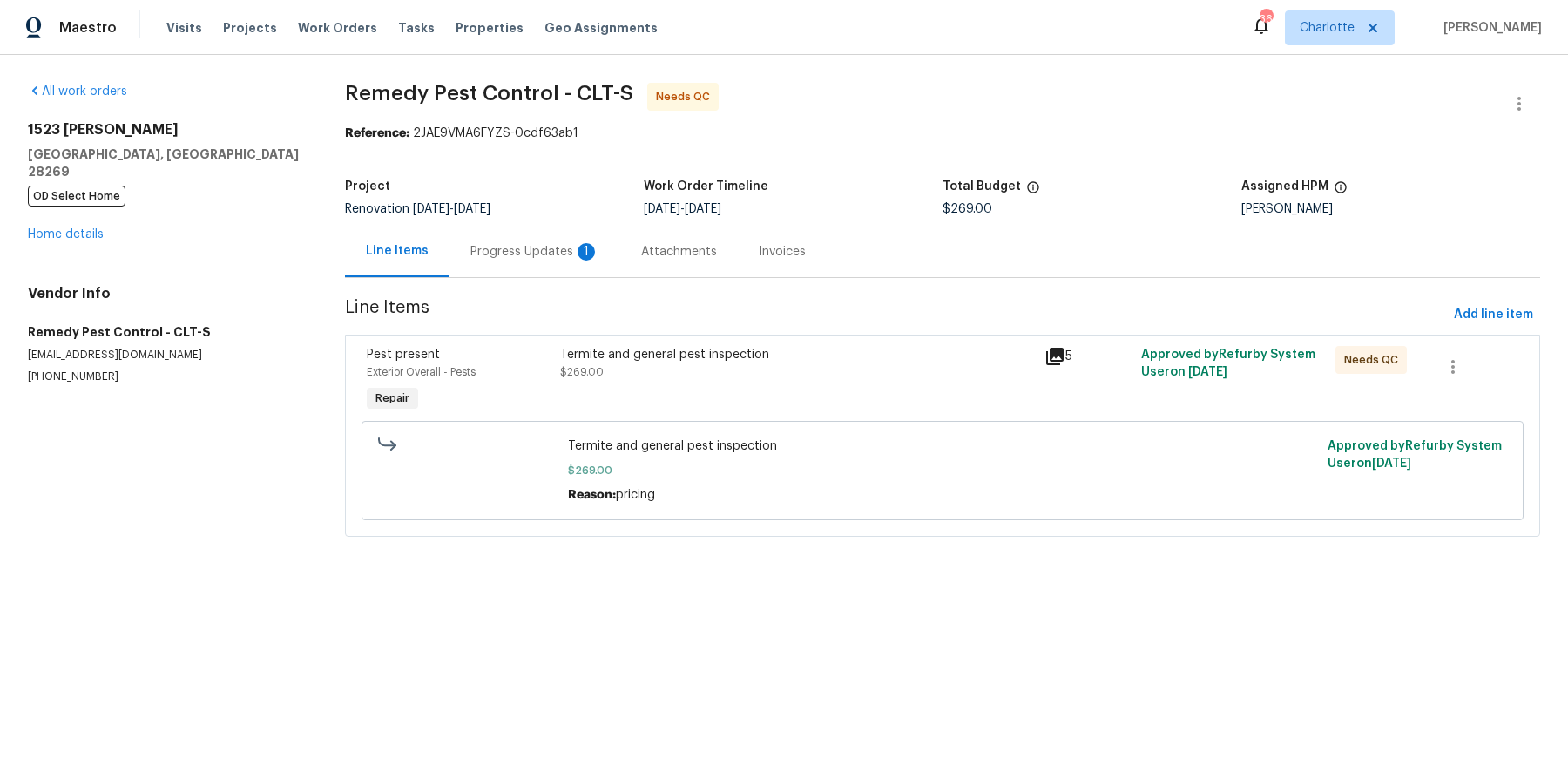
click at [541, 256] on div "Progress Updates 1" at bounding box center [535, 251] width 129 height 17
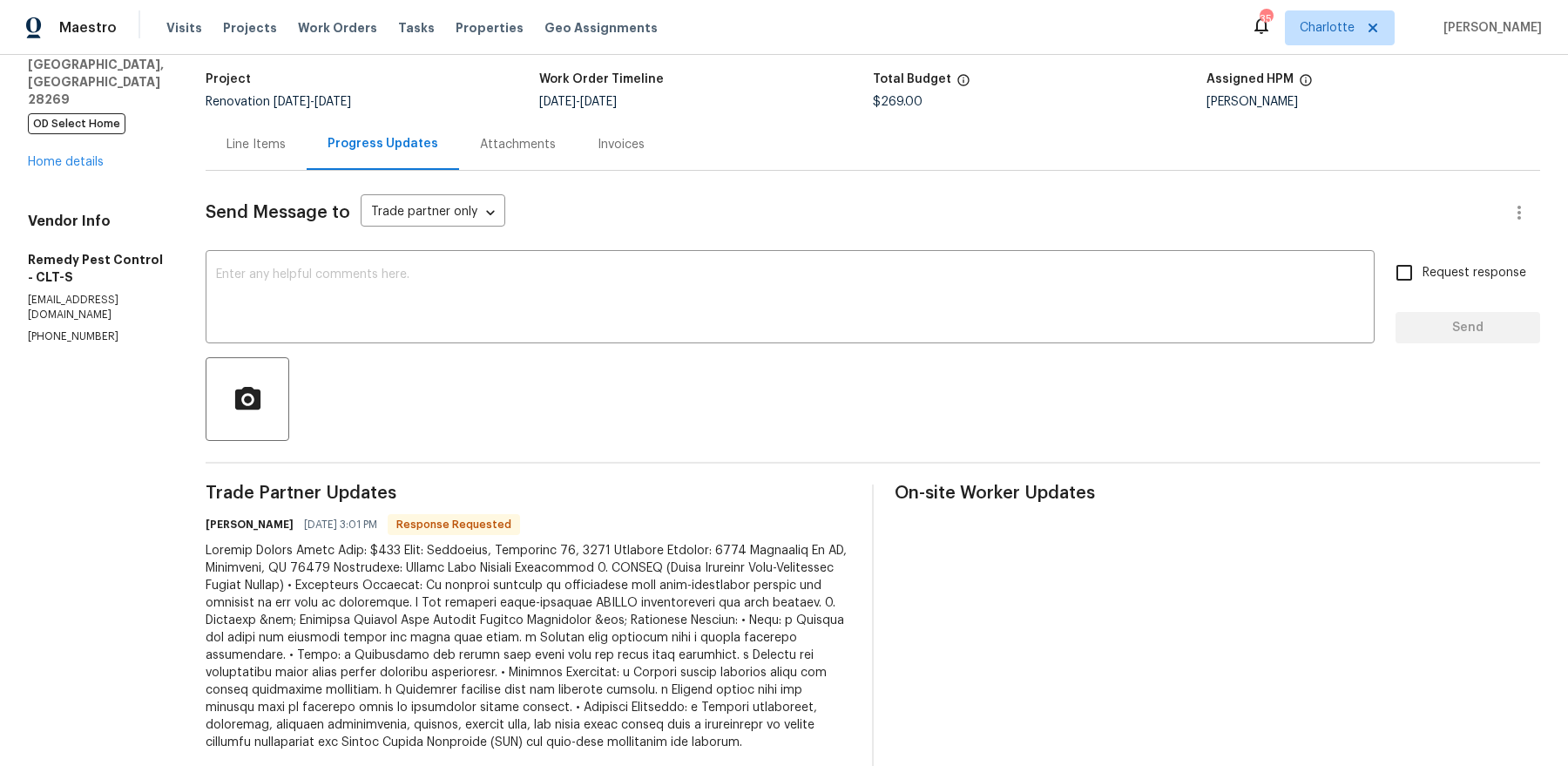
scroll to position [397, 0]
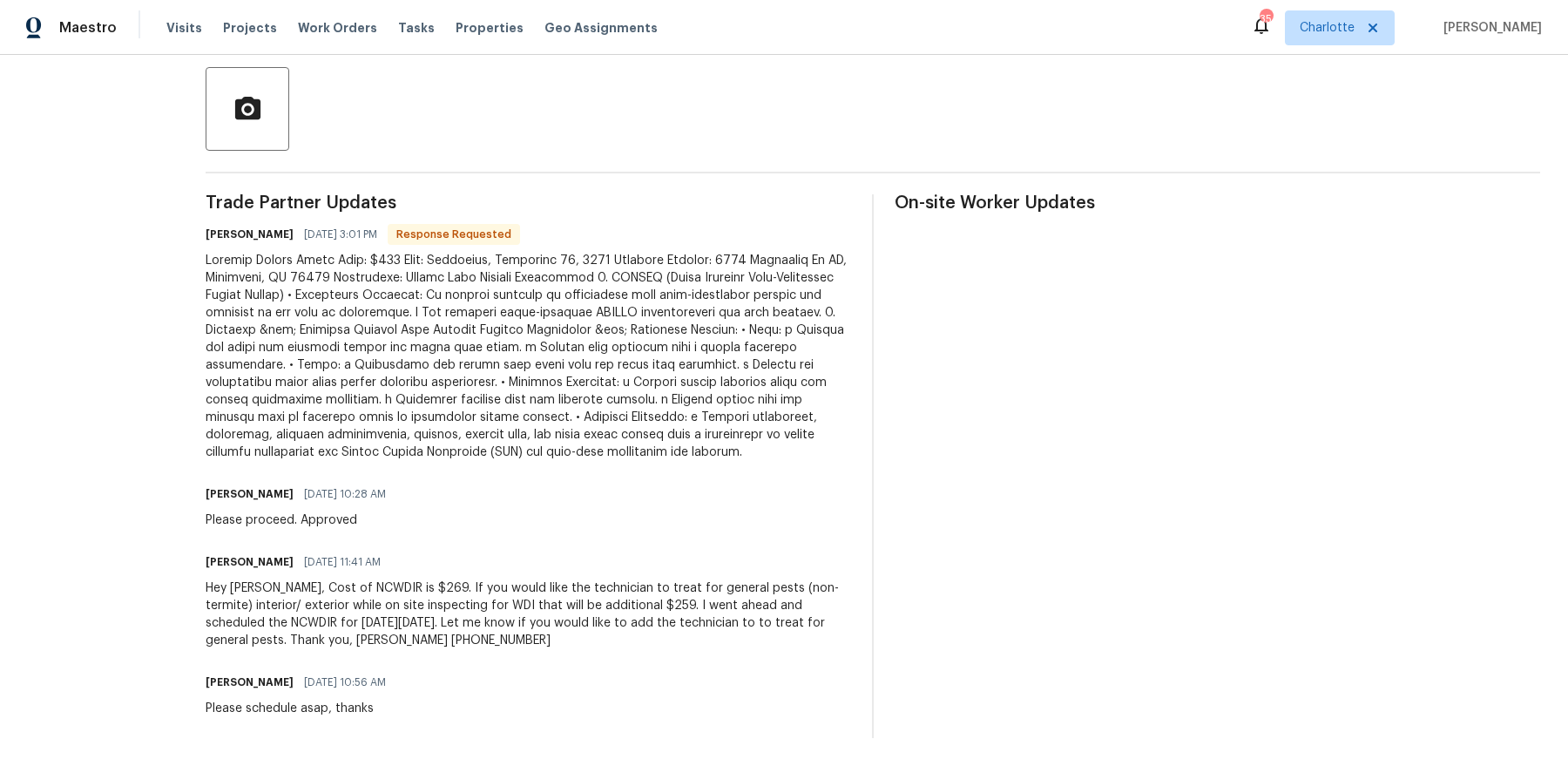
click at [638, 373] on div at bounding box center [528, 356] width 645 height 209
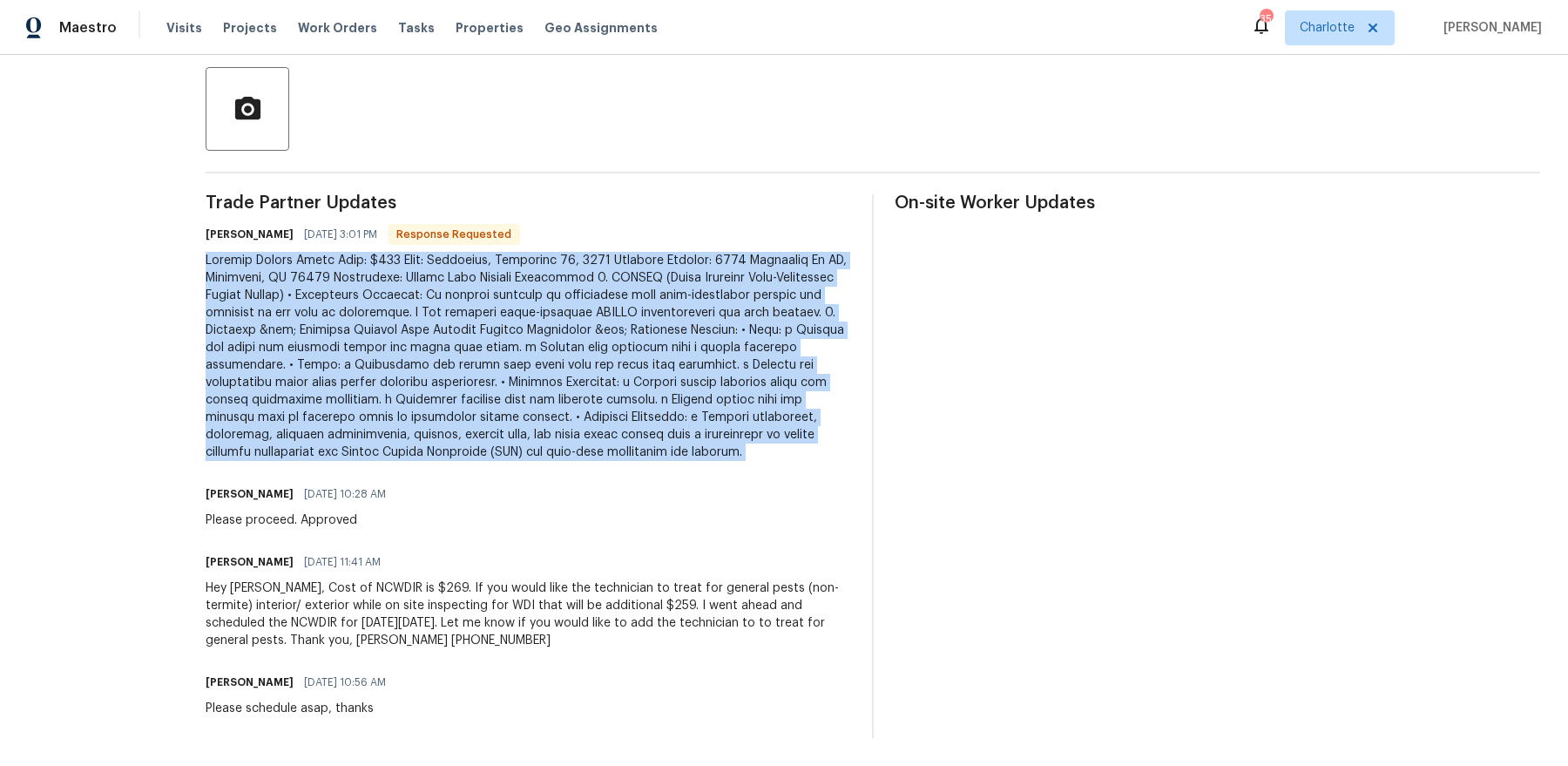
click at [638, 373] on div at bounding box center [528, 356] width 645 height 209
copy div "Loremip Dolors Ametc Adip: $236 Elit: Seddoeius, Temporinc 89, 4036 Utlabore Et…"
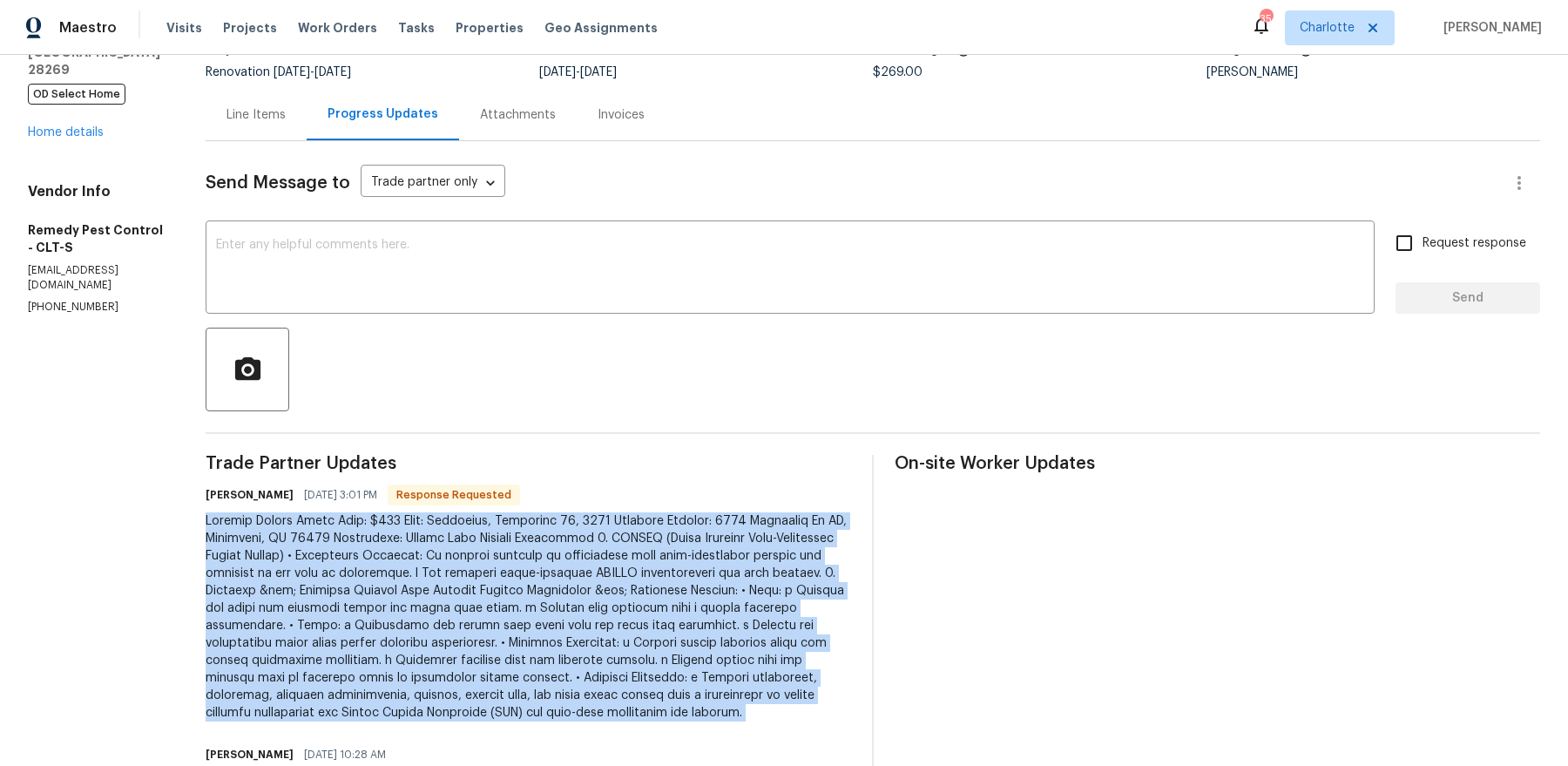
scroll to position [68, 0]
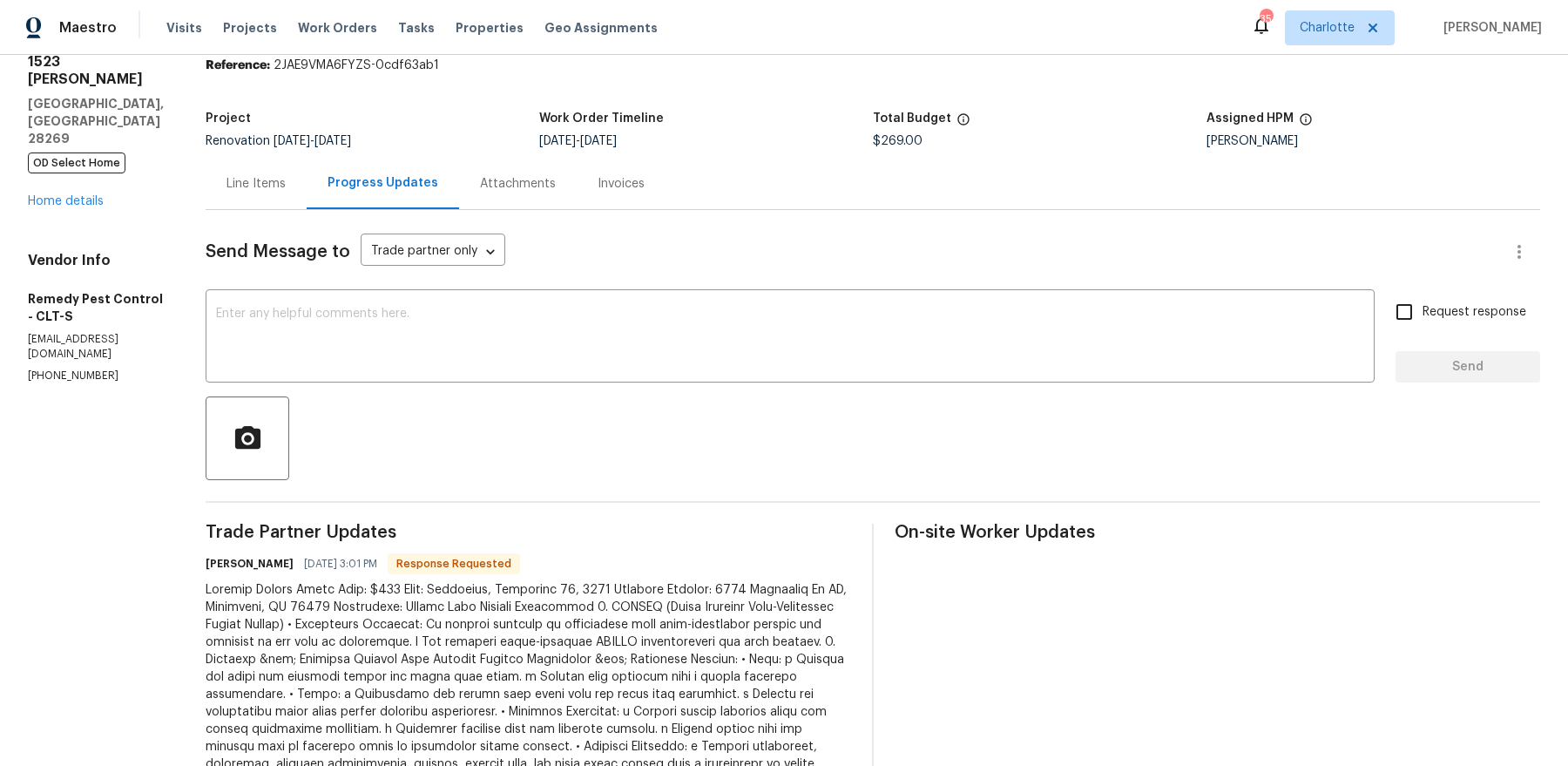
click at [252, 183] on div "Line Items" at bounding box center [257, 183] width 60 height 17
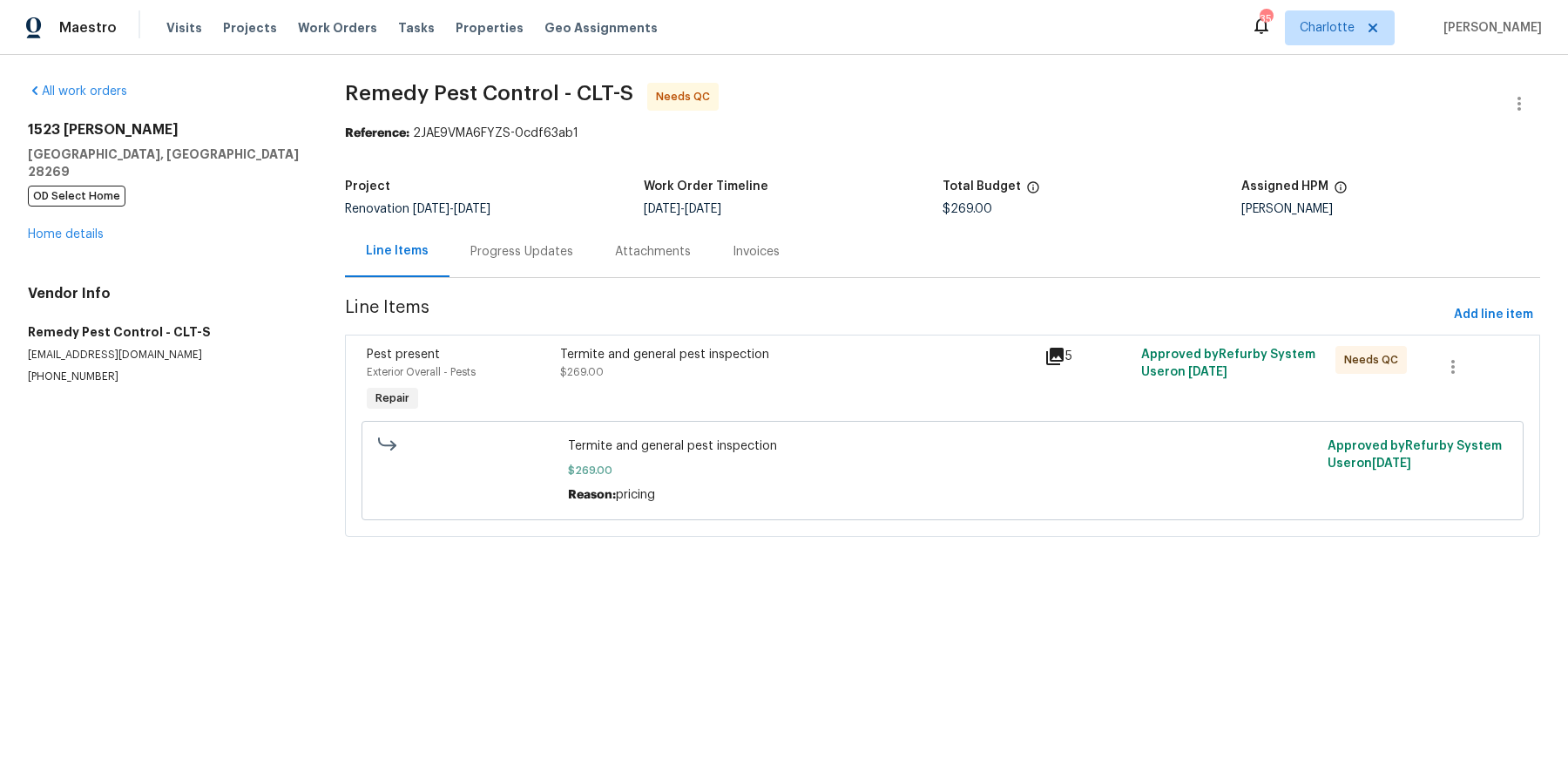
click at [645, 356] on div "Termite and general pest inspection" at bounding box center [797, 354] width 474 height 17
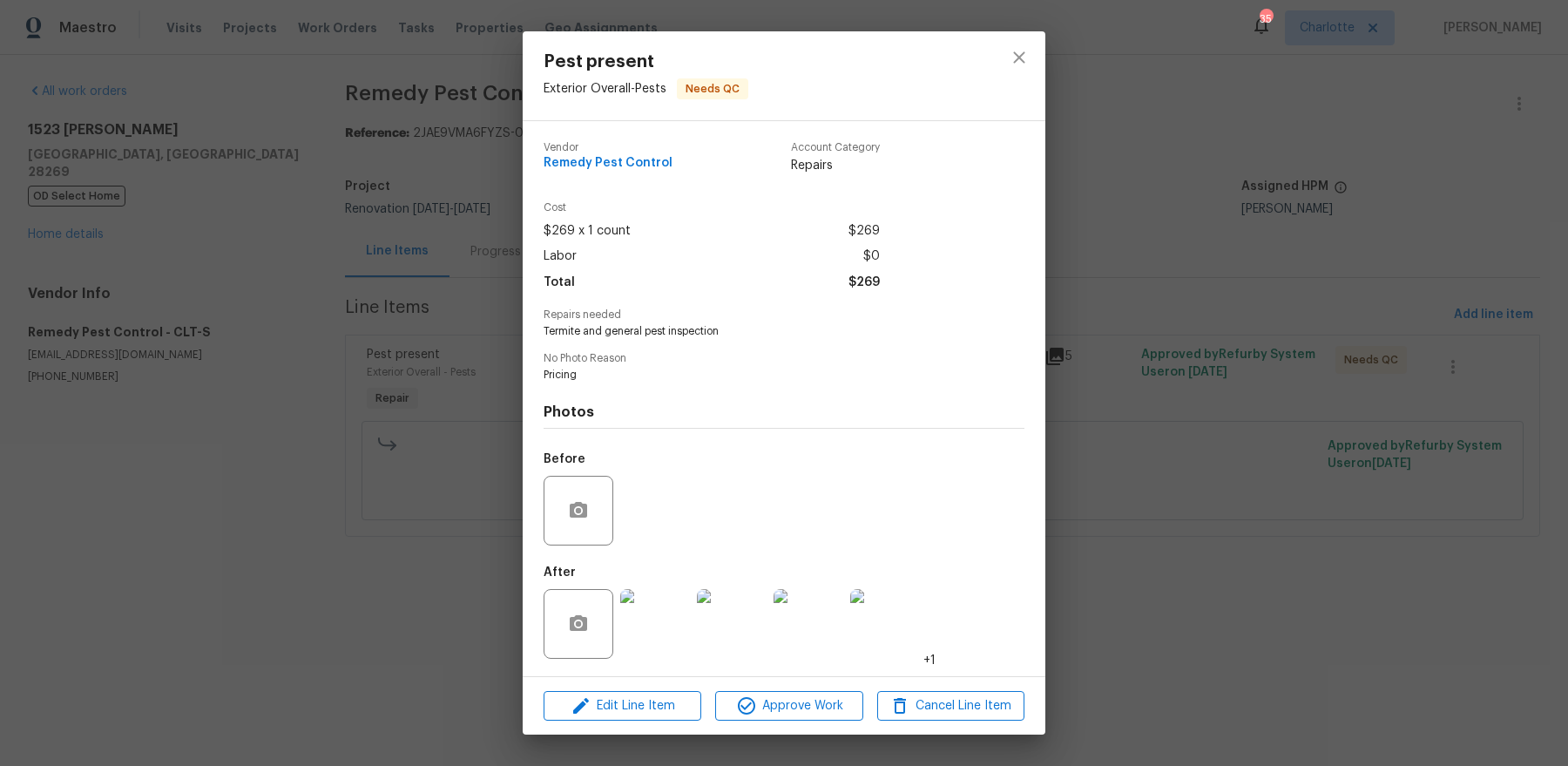
click at [636, 688] on div "Edit Line Item Approve Work Cancel Line Item" at bounding box center [784, 705] width 523 height 59
click at [635, 696] on span "Edit Line Item" at bounding box center [621, 705] width 147 height 22
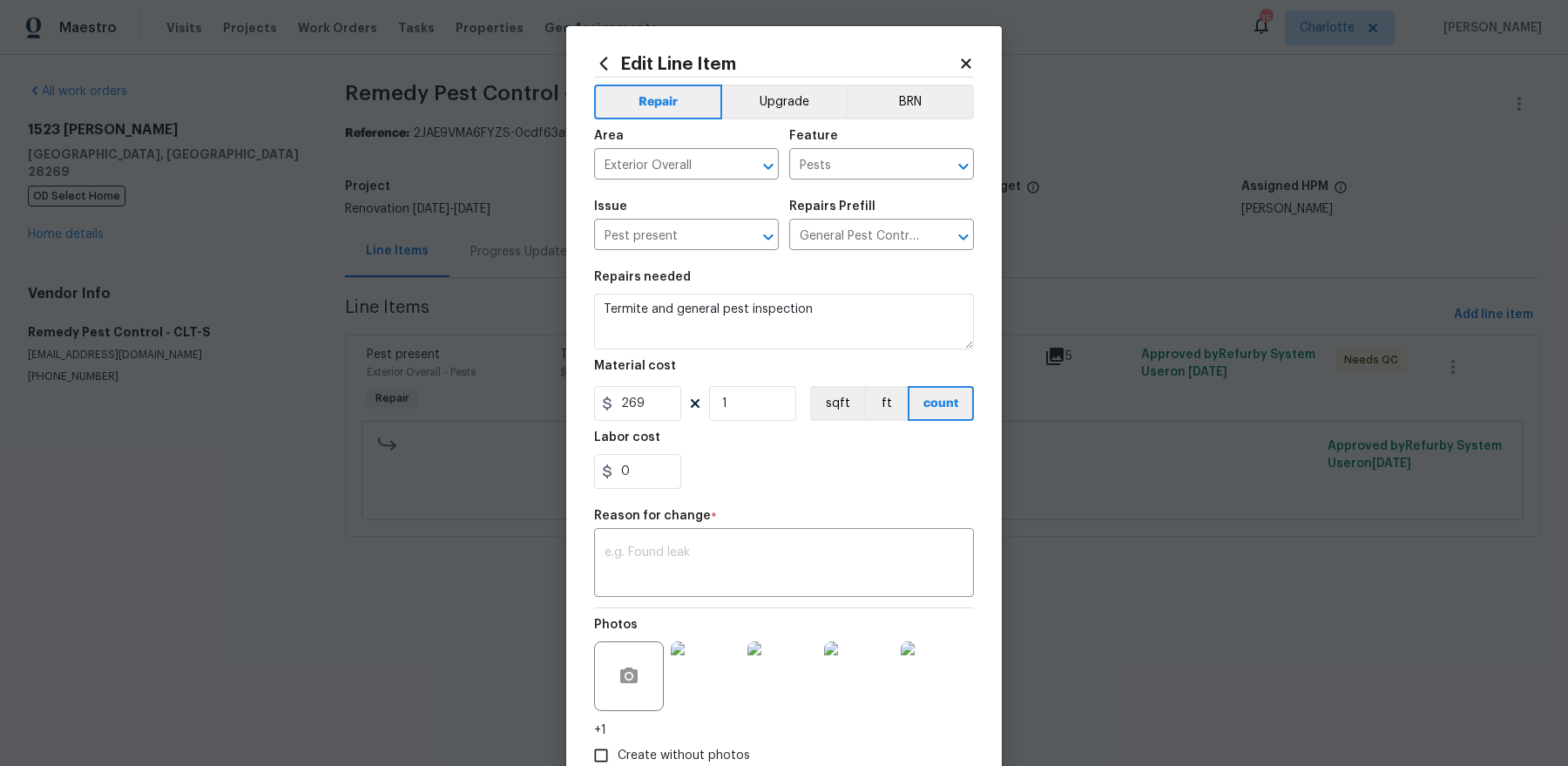
click at [745, 350] on section "Repairs needed Termite and general pest inspection Material cost 269 1 sqft ft …" at bounding box center [784, 379] width 379 height 238
click at [753, 326] on textarea "Termite and general pest inspection" at bounding box center [784, 322] width 379 height 56
paste textarea "Loremip Dolors Ametc Adip: $177 Elit: Seddoeius, Temporinc 07, 2904 Utlabore Et…"
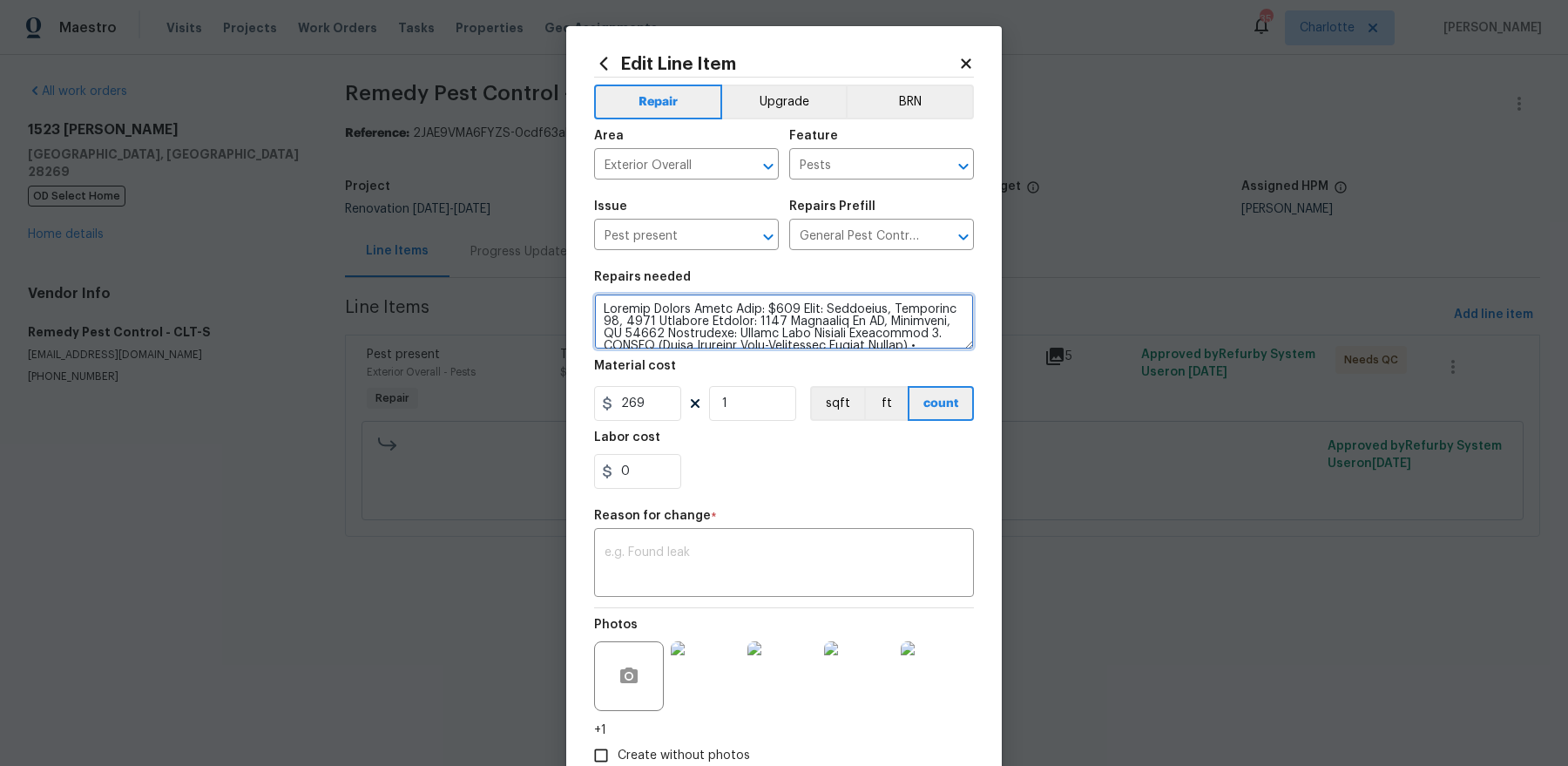
scroll to position [235, 0]
type textarea "Loremip Dolors Ametc Adip: $177 Elit: Seddoeius, Temporinc 07, 2904 Utlabore Et…"
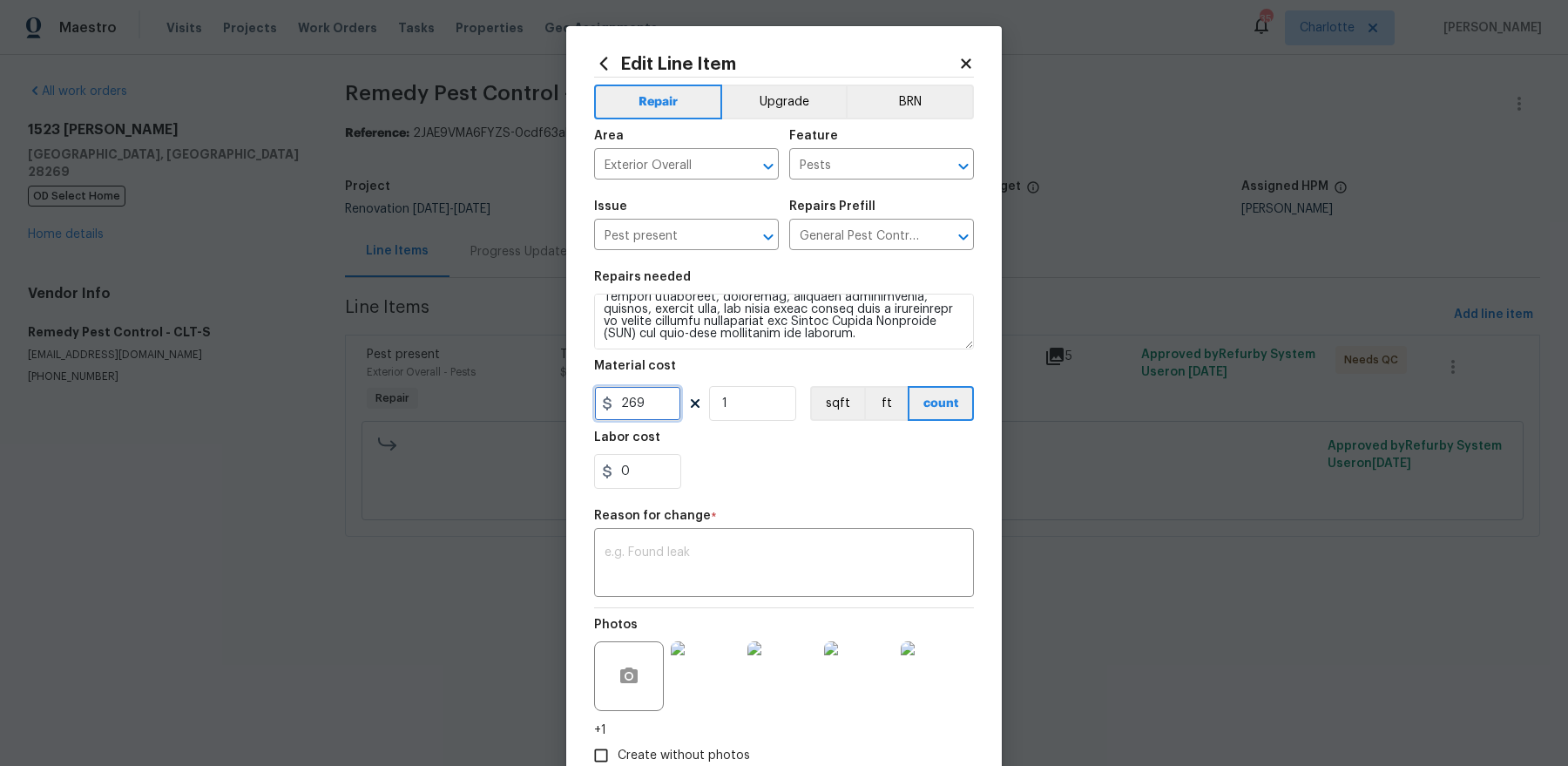
click at [627, 406] on input "269" at bounding box center [638, 403] width 87 height 35
type input "528"
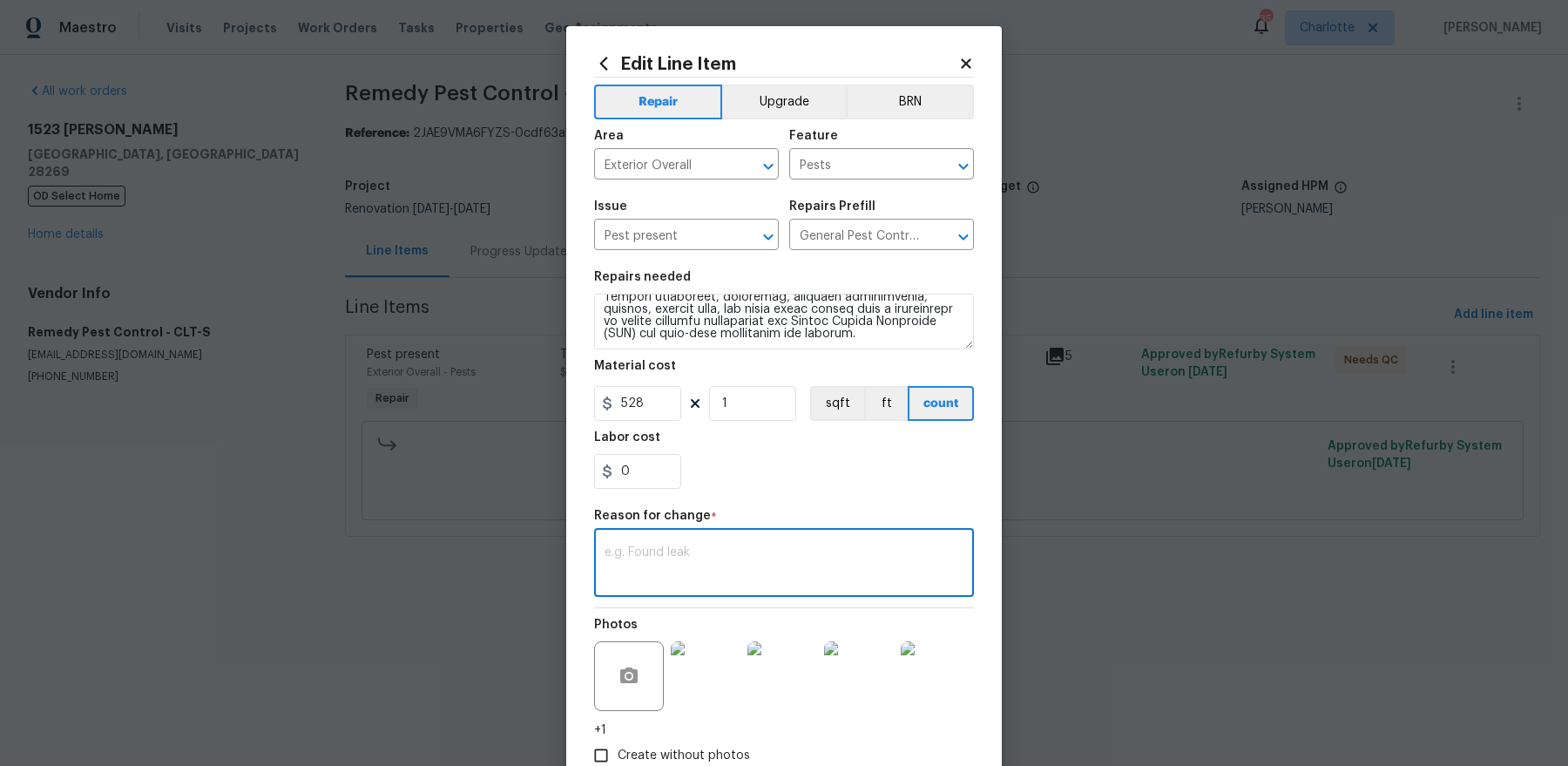
click at [694, 547] on textarea at bounding box center [783, 565] width 359 height 36
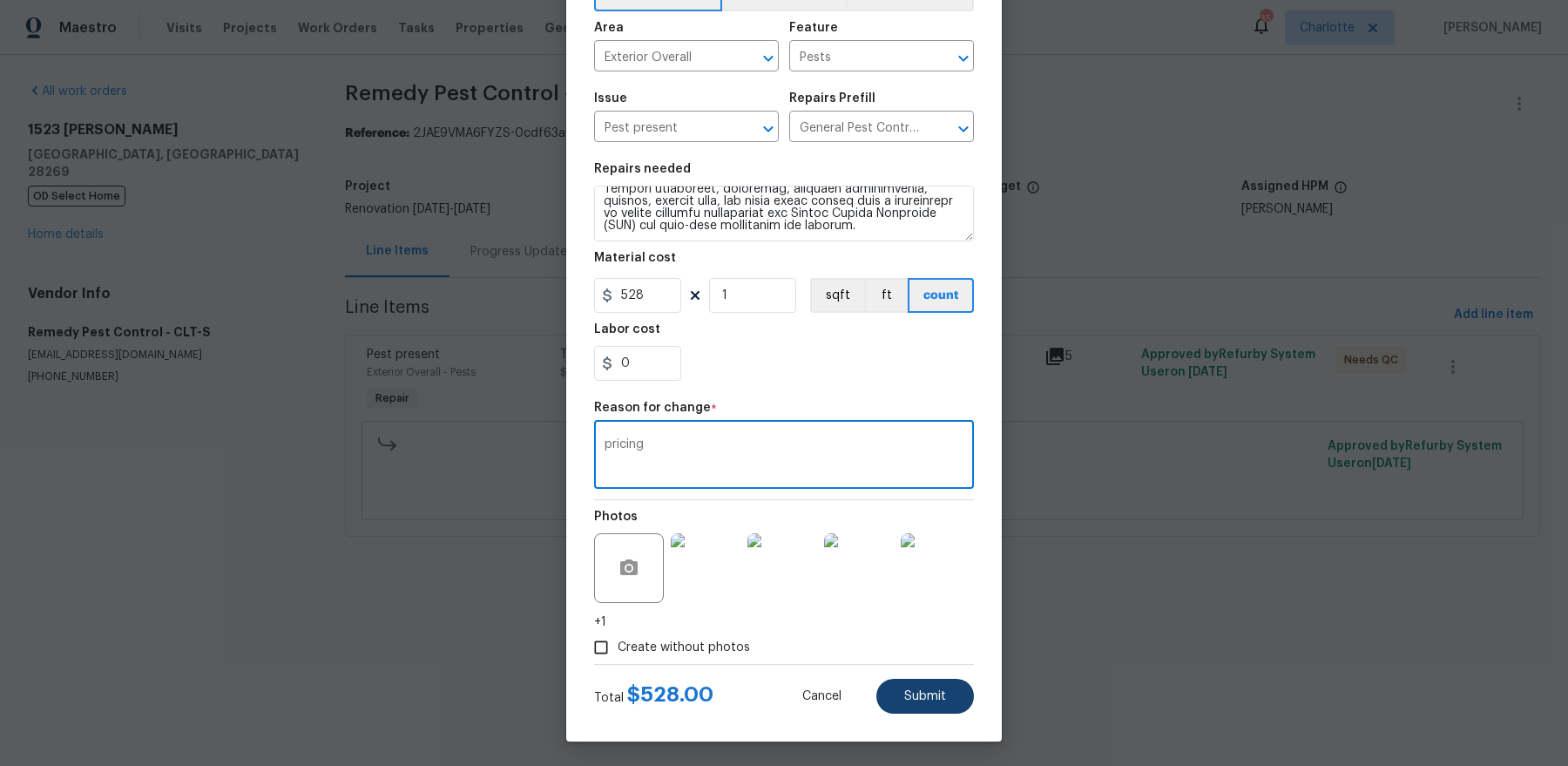
type textarea "pricing"
click at [919, 699] on span "Submit" at bounding box center [925, 696] width 42 height 13
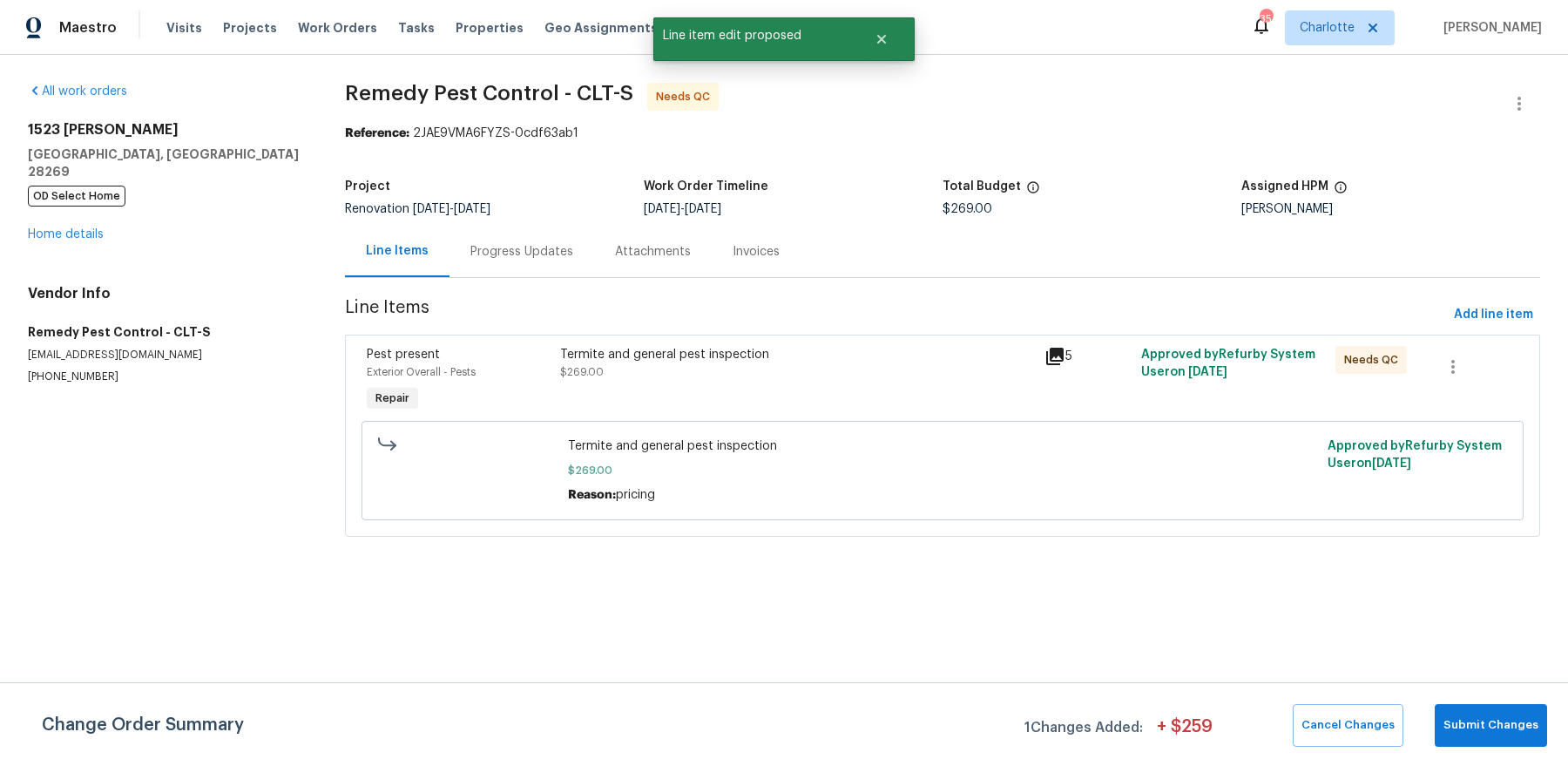
scroll to position [0, 0]
click at [1487, 729] on span "Submit Changes" at bounding box center [1490, 725] width 95 height 20
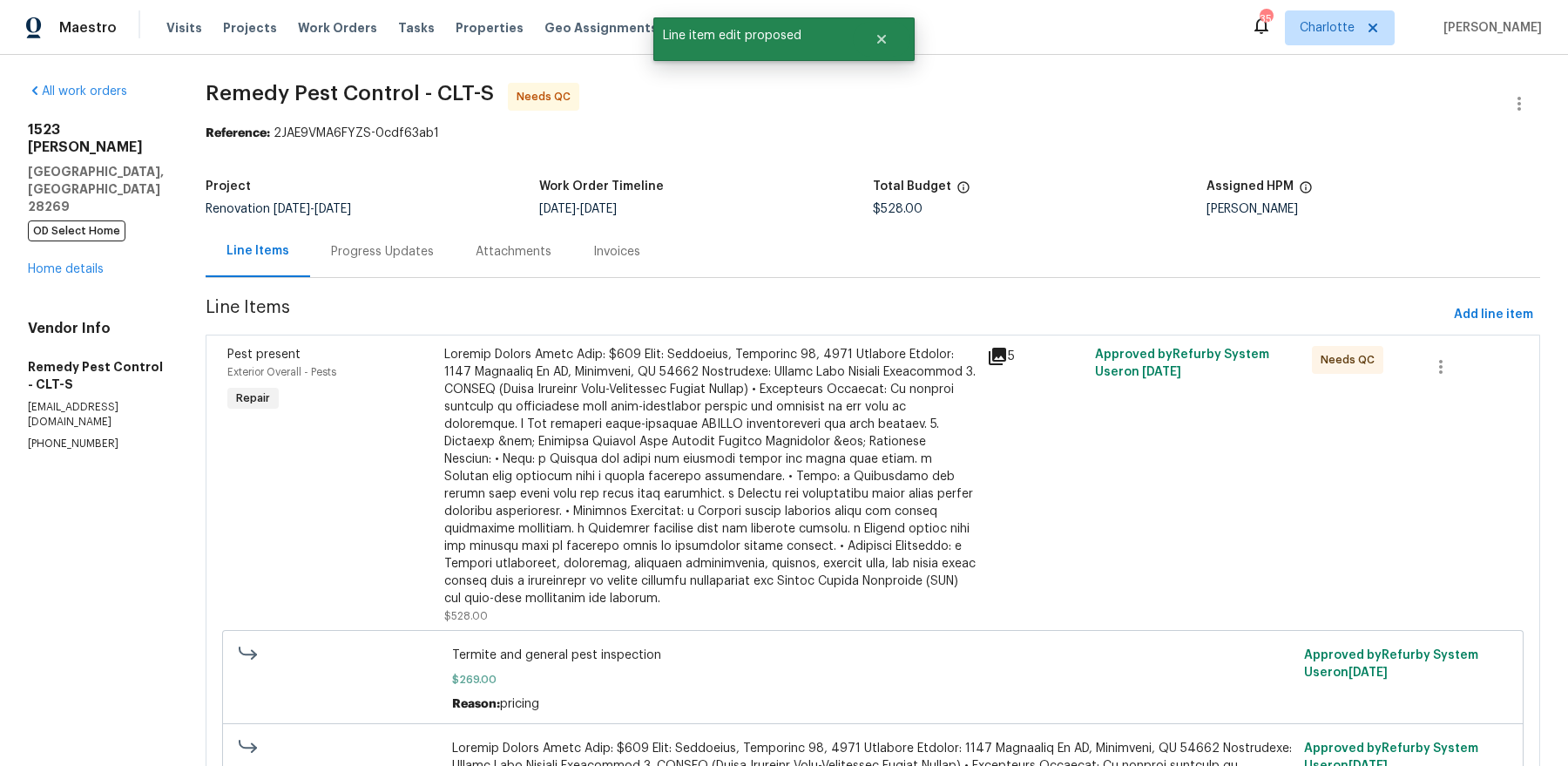
click at [553, 369] on div at bounding box center [710, 476] width 532 height 261
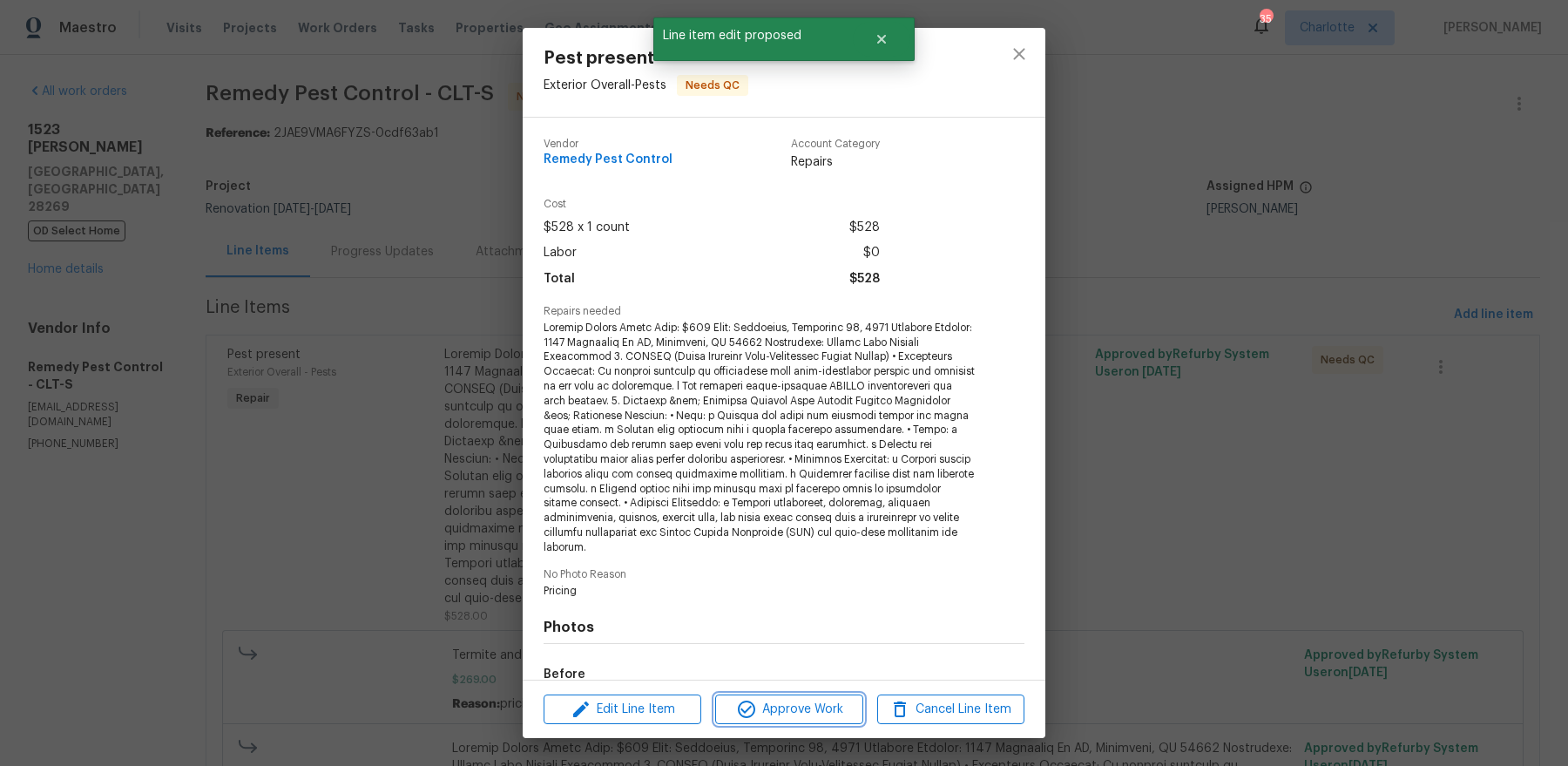
click at [751, 701] on icon "button" at bounding box center [746, 708] width 21 height 21
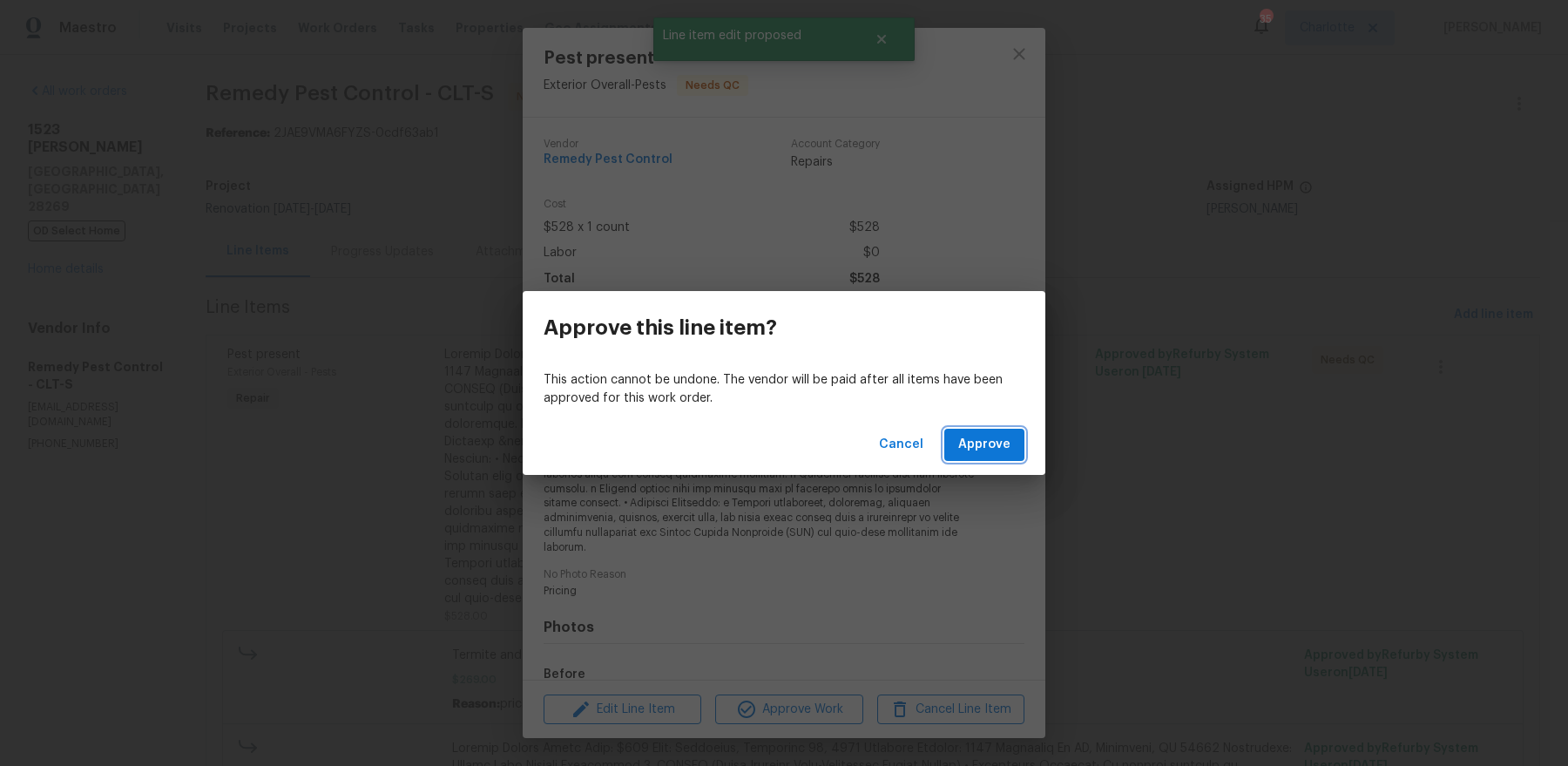
click at [992, 456] on button "Approve" at bounding box center [984, 444] width 80 height 33
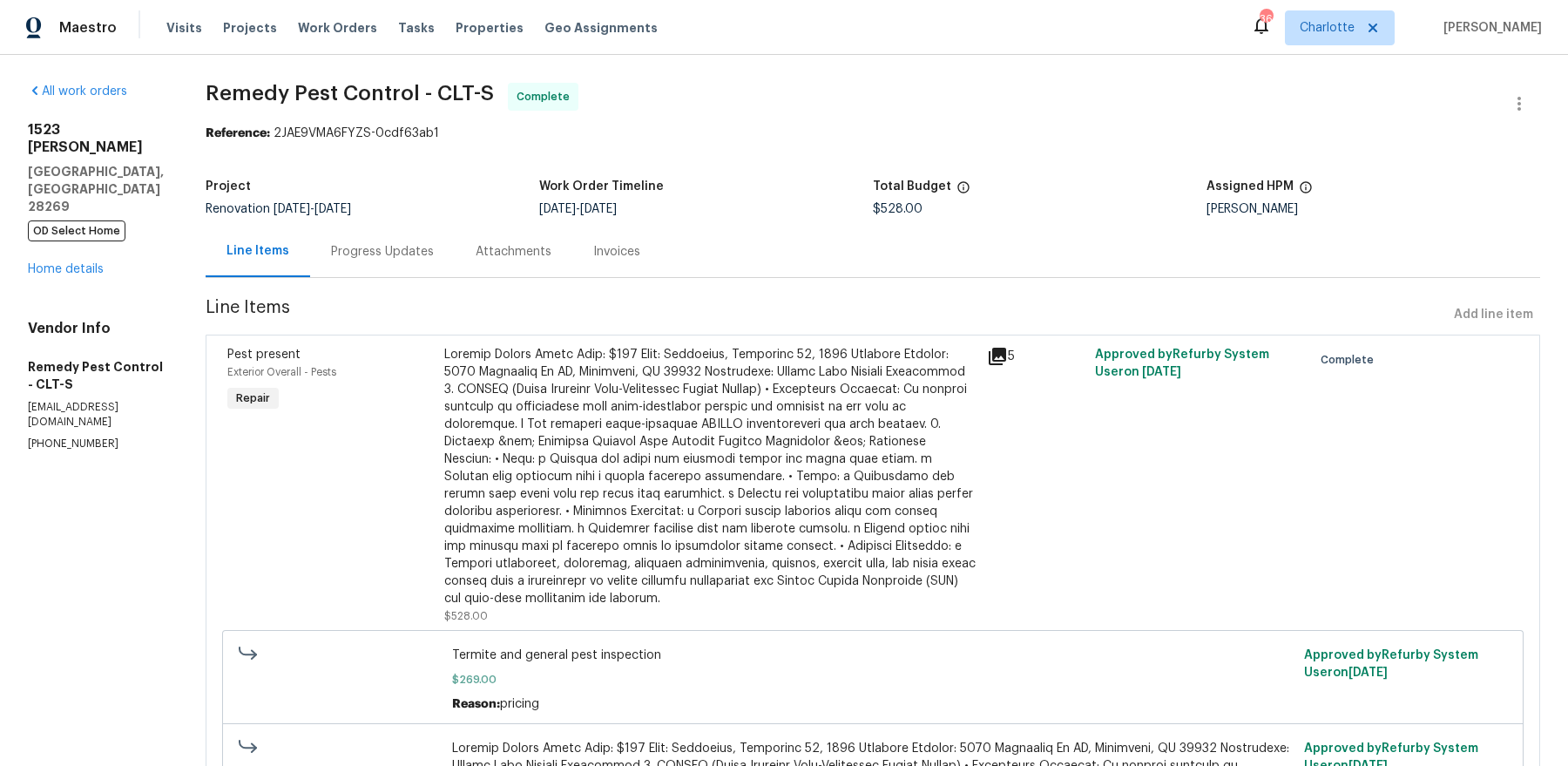
click at [59, 258] on div "[STREET_ADDRESS][PERSON_NAME] OD Select Home Home details" at bounding box center [96, 200] width 135 height 157
click at [59, 263] on link "Home details" at bounding box center [66, 268] width 76 height 12
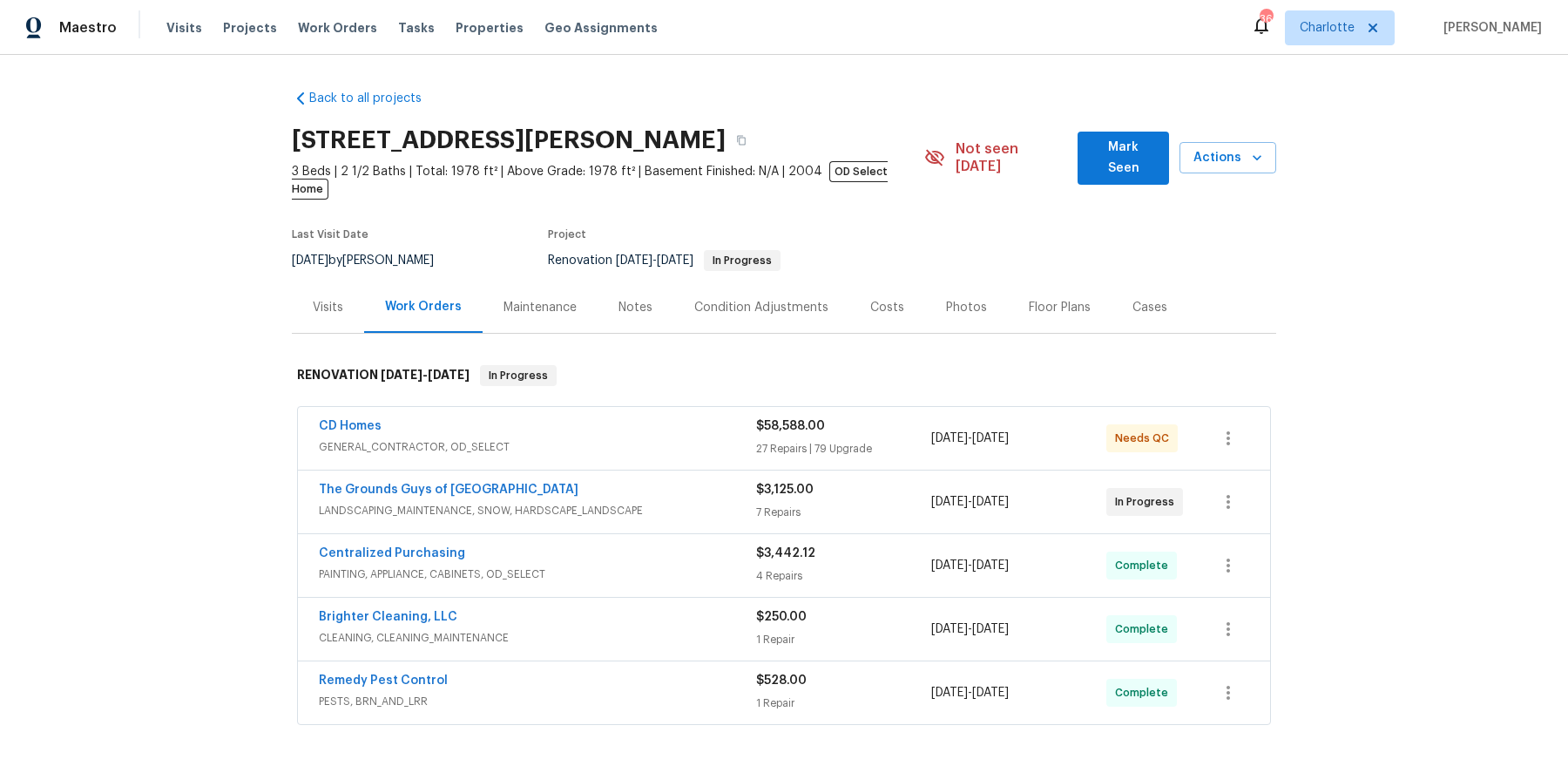
click at [1098, 149] on span "Mark Seen" at bounding box center [1123, 157] width 64 height 42
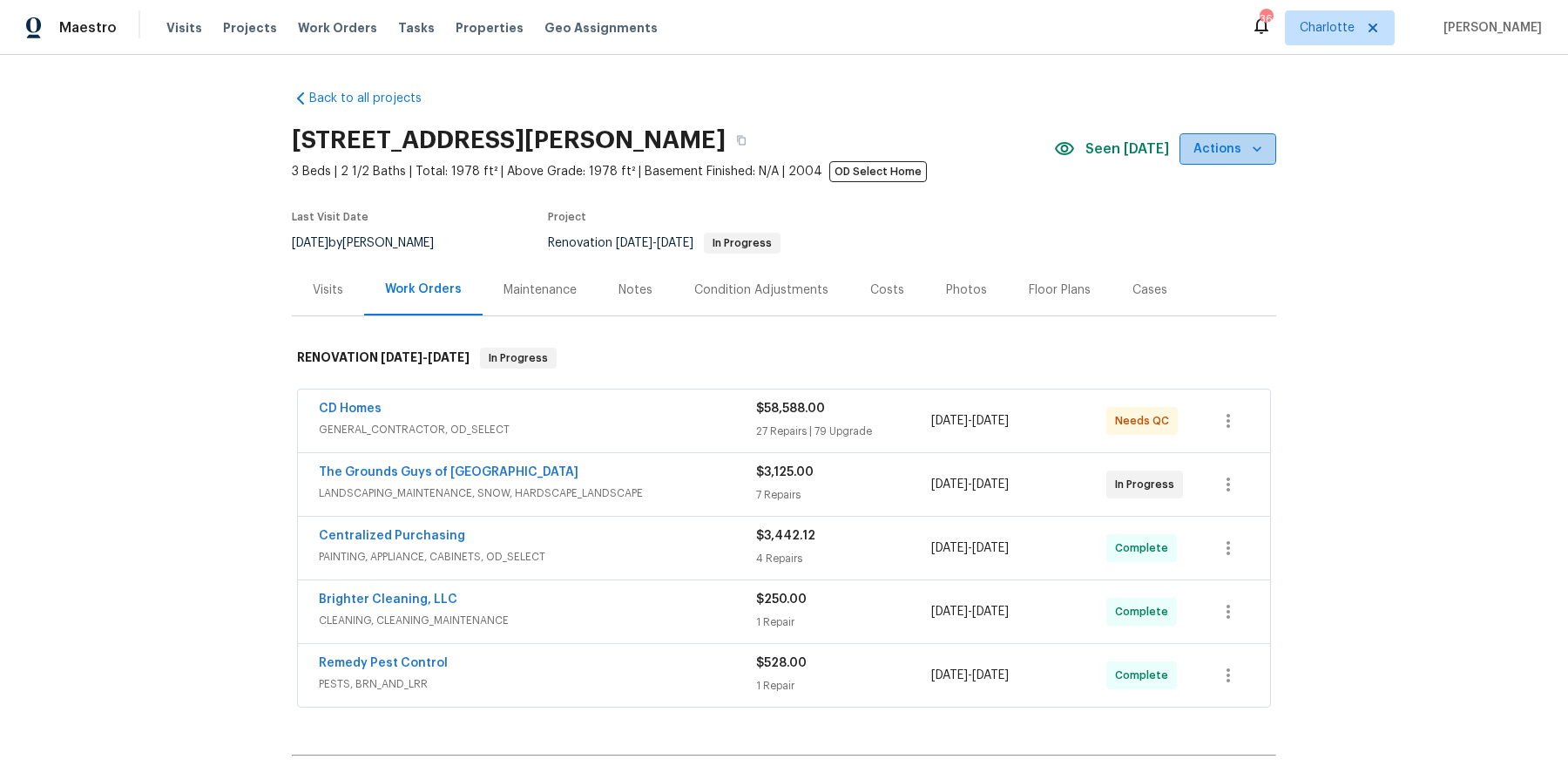
click at [1263, 149] on icon "button" at bounding box center [1256, 148] width 17 height 17
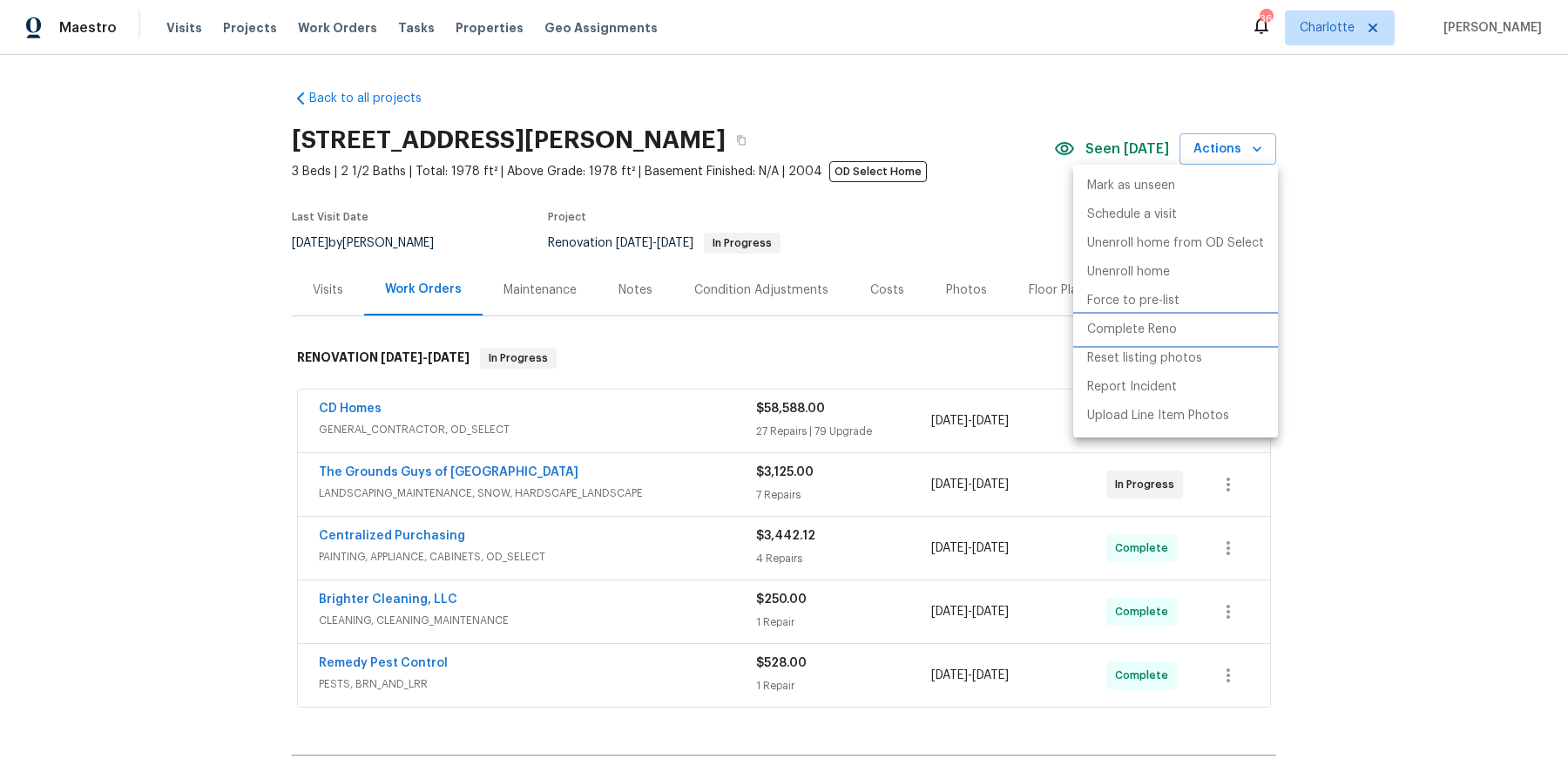
click at [1195, 329] on li "Complete Reno" at bounding box center [1175, 330] width 205 height 29
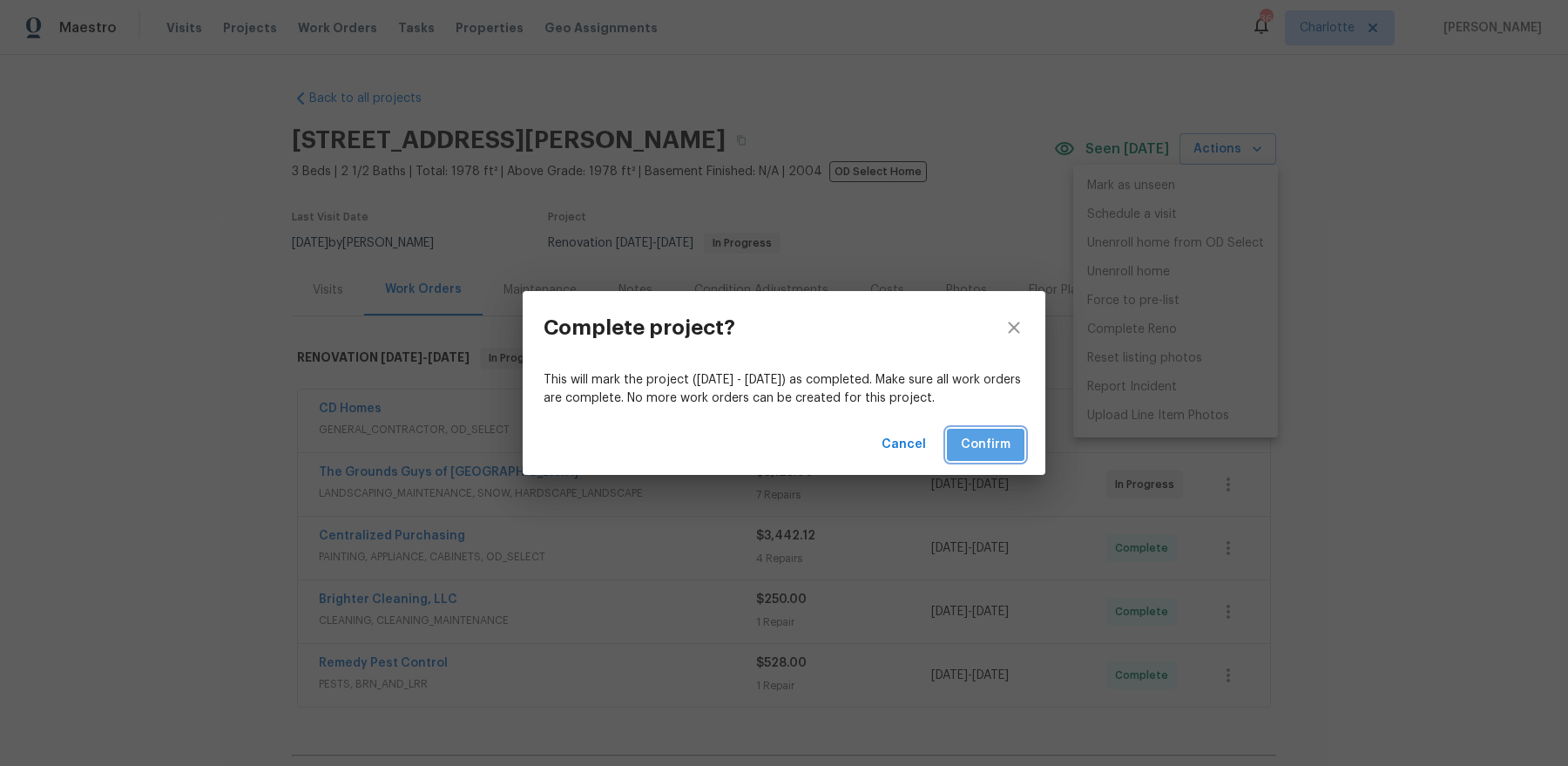
click at [985, 443] on span "Confirm" at bounding box center [985, 444] width 50 height 22
